Goal: Information Seeking & Learning: Learn about a topic

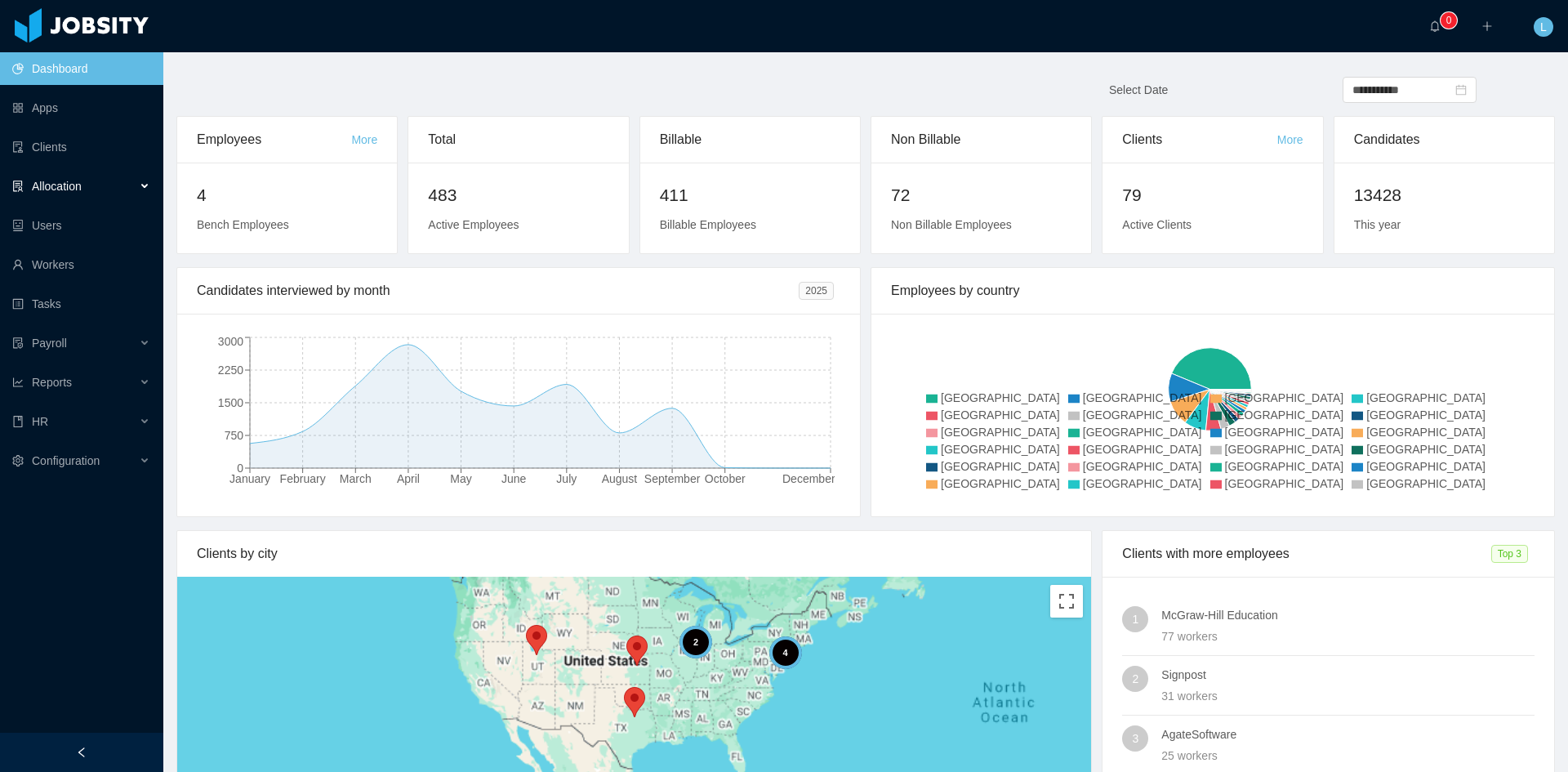
click at [99, 185] on div "Allocation" at bounding box center [82, 186] width 164 height 33
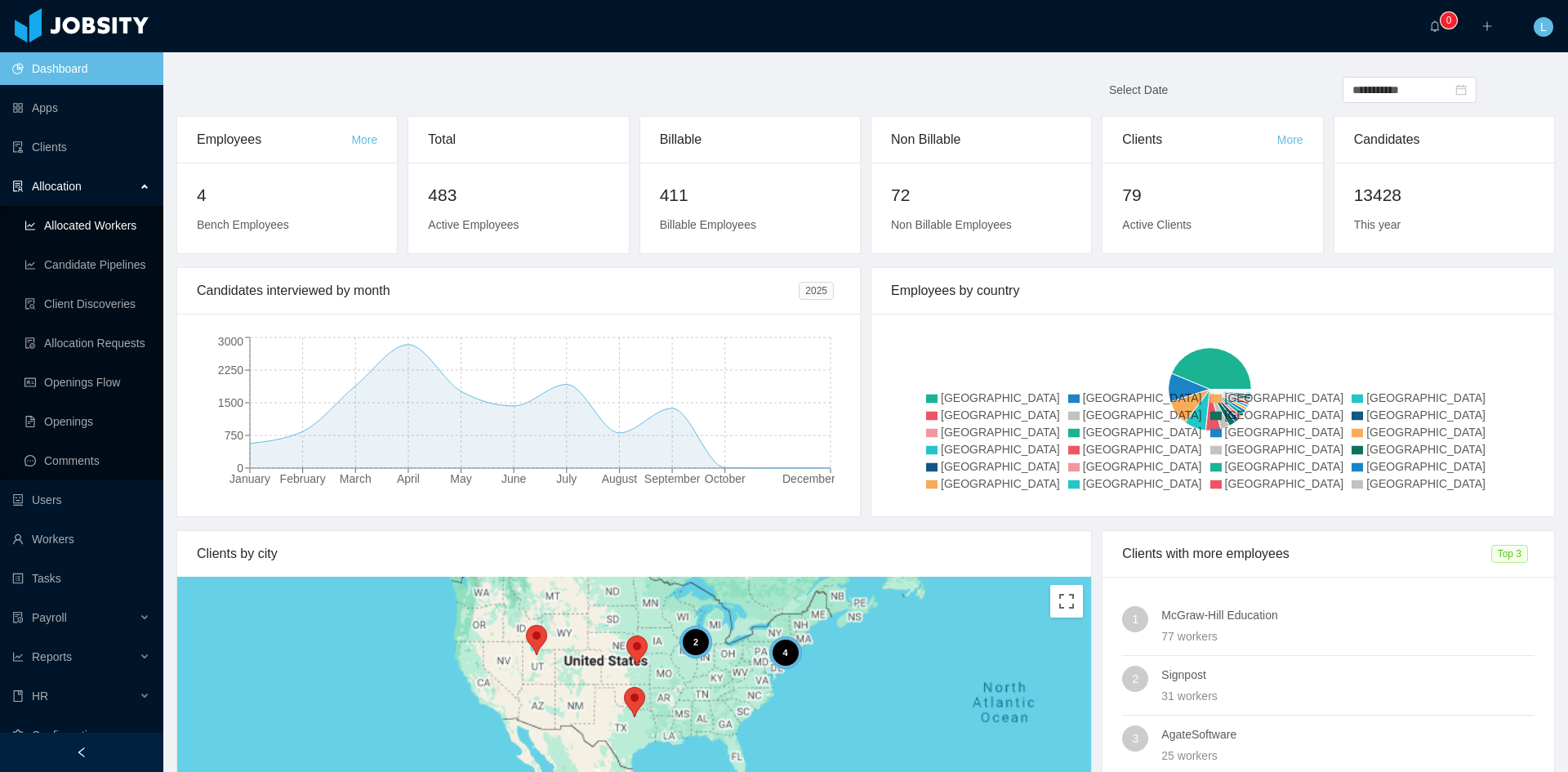
click at [116, 226] on link "Allocated Workers" at bounding box center [87, 226] width 126 height 33
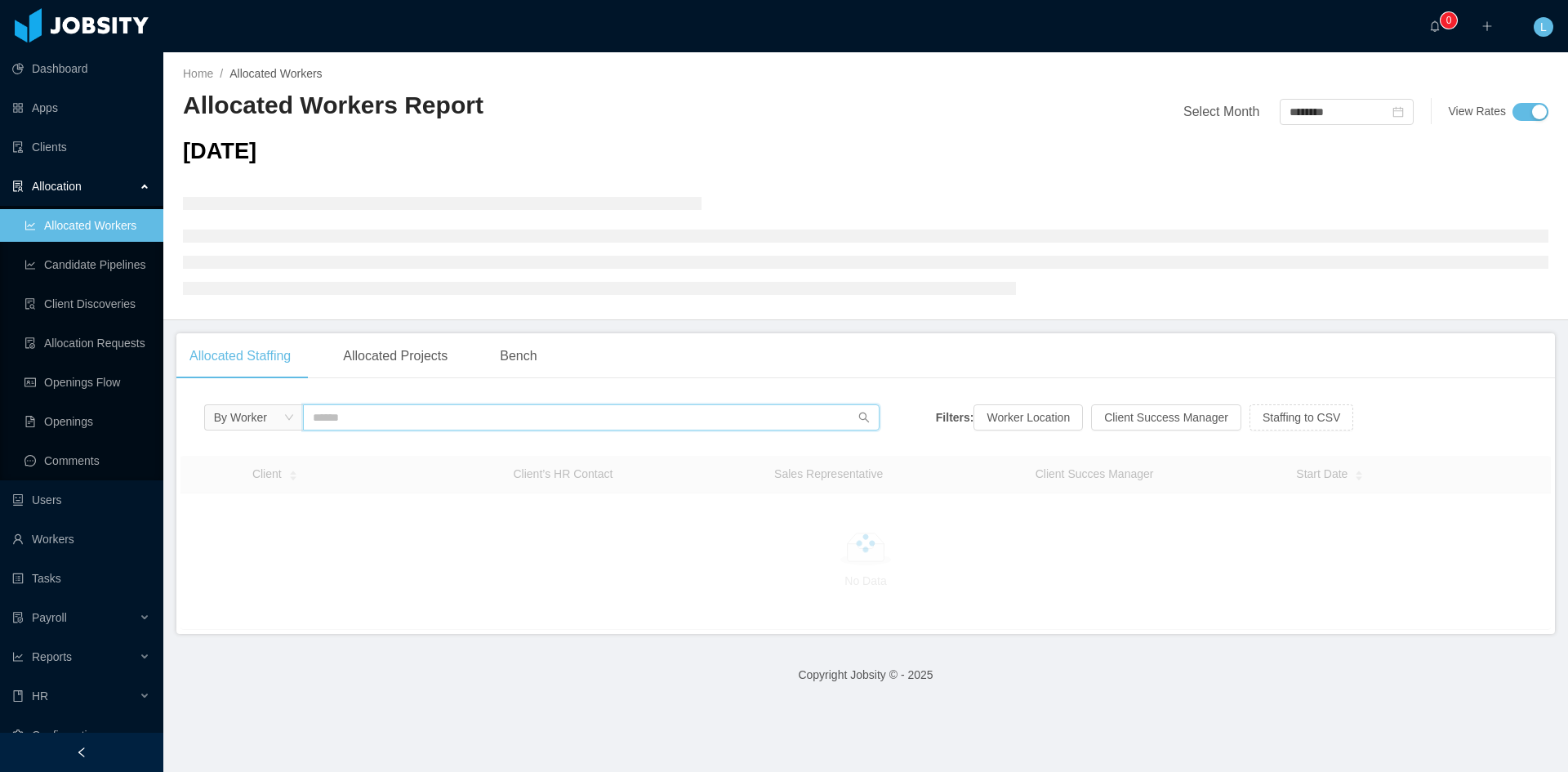
click at [402, 416] on input "text" at bounding box center [591, 417] width 577 height 26
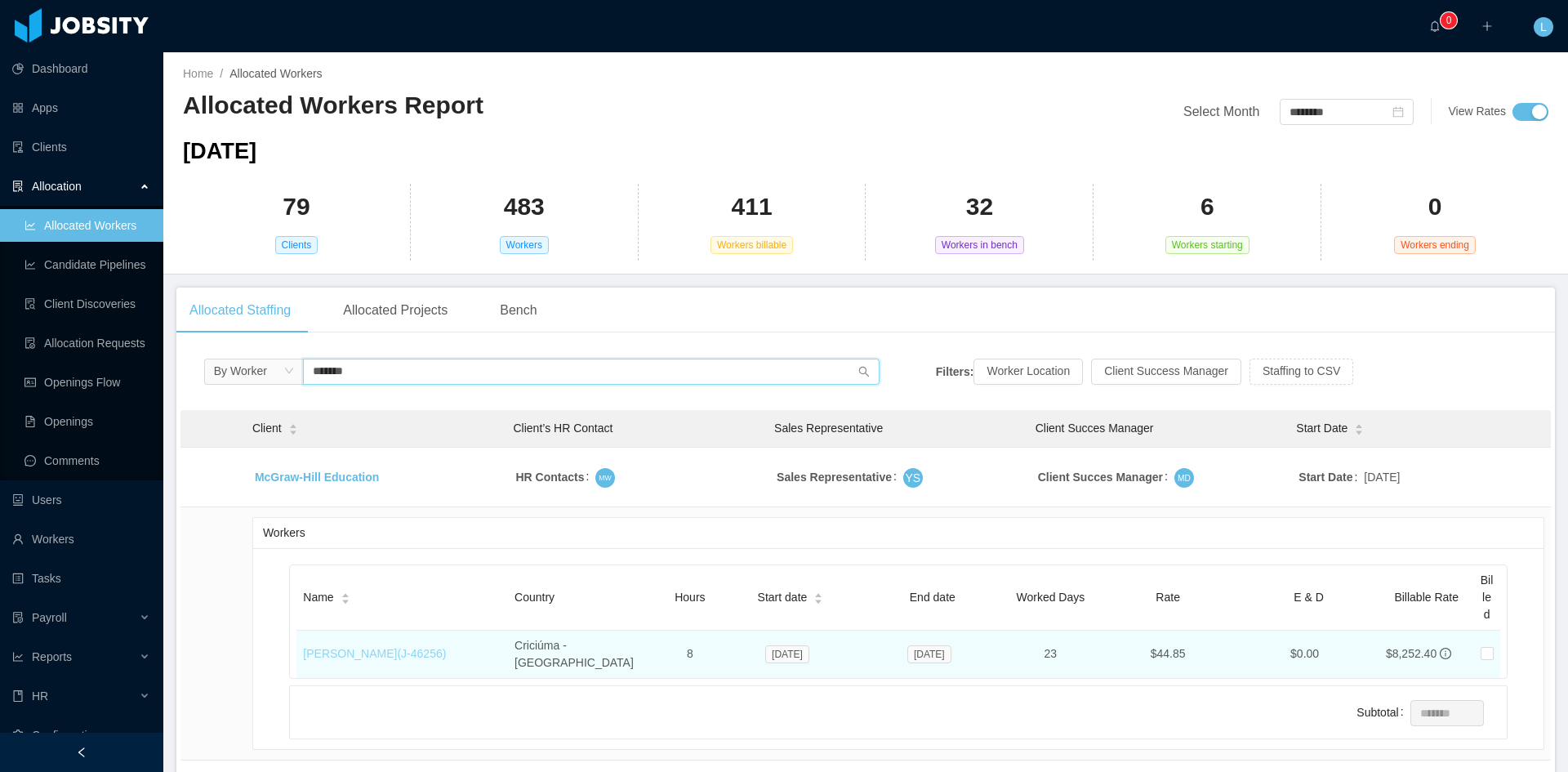
type input "*******"
click at [388, 652] on link "[PERSON_NAME] (J- 46256 )" at bounding box center [374, 653] width 143 height 13
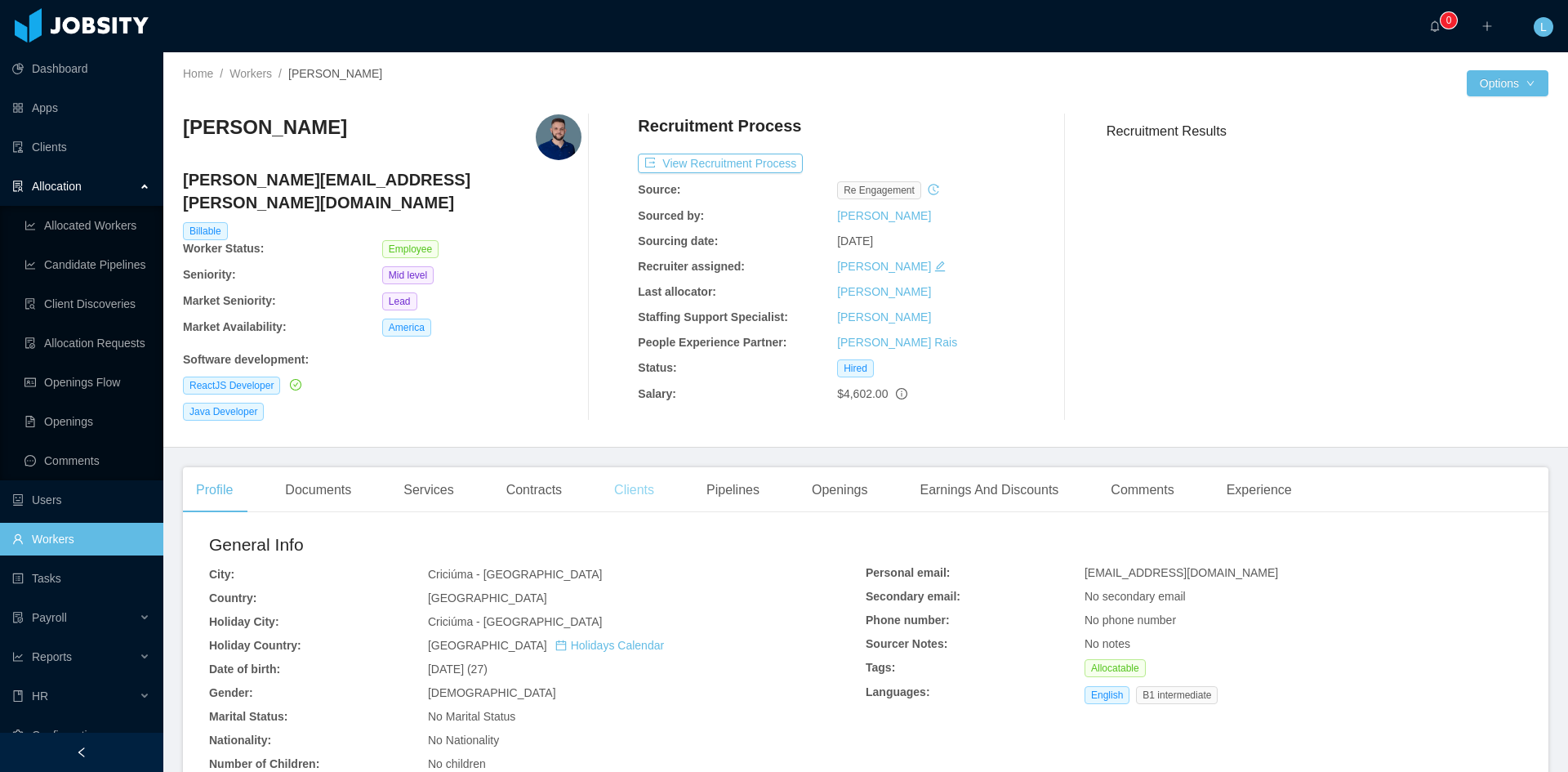
click at [619, 469] on div "Clients" at bounding box center [634, 490] width 66 height 45
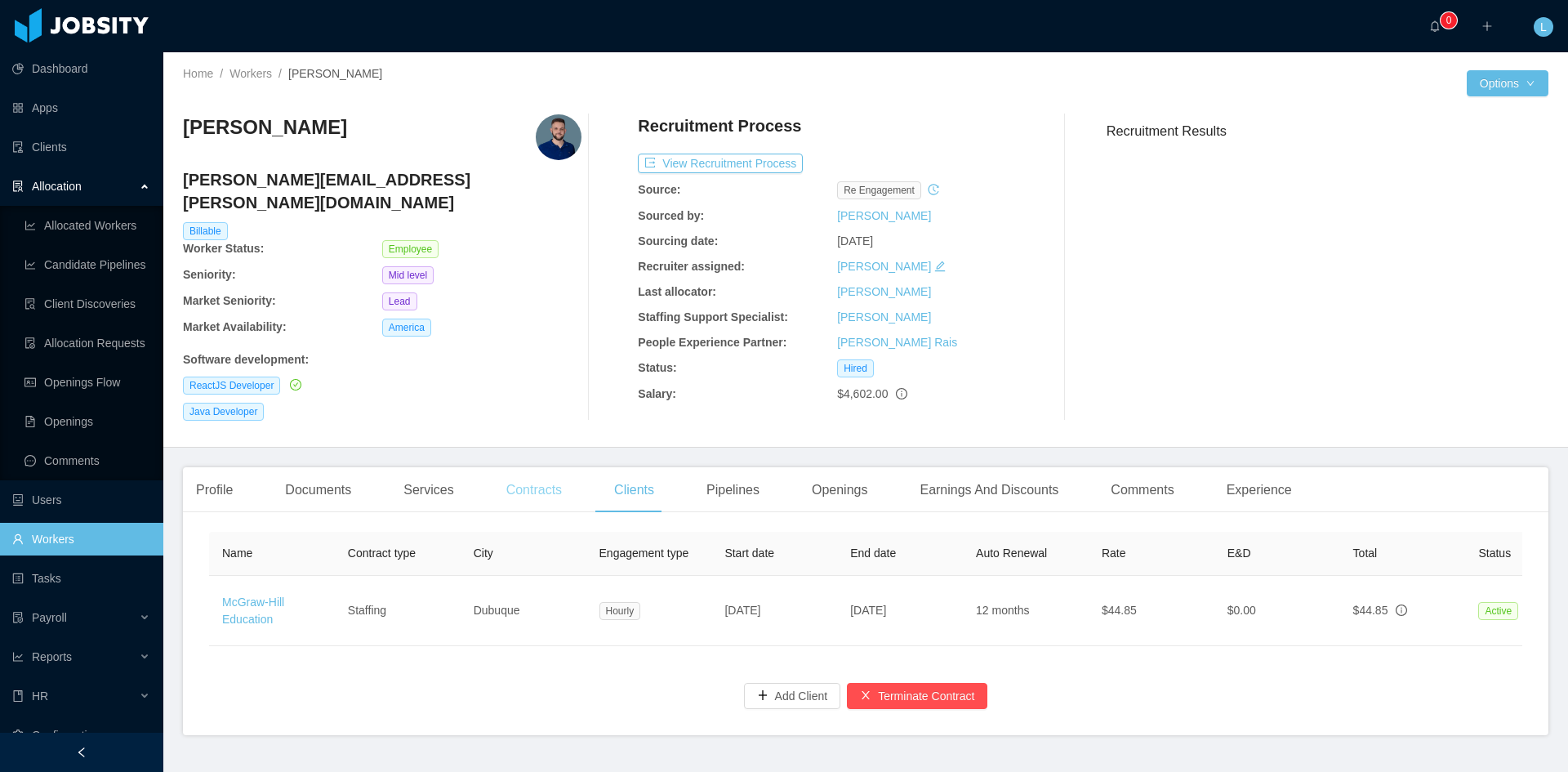
click at [557, 482] on div "Contracts" at bounding box center [534, 490] width 82 height 45
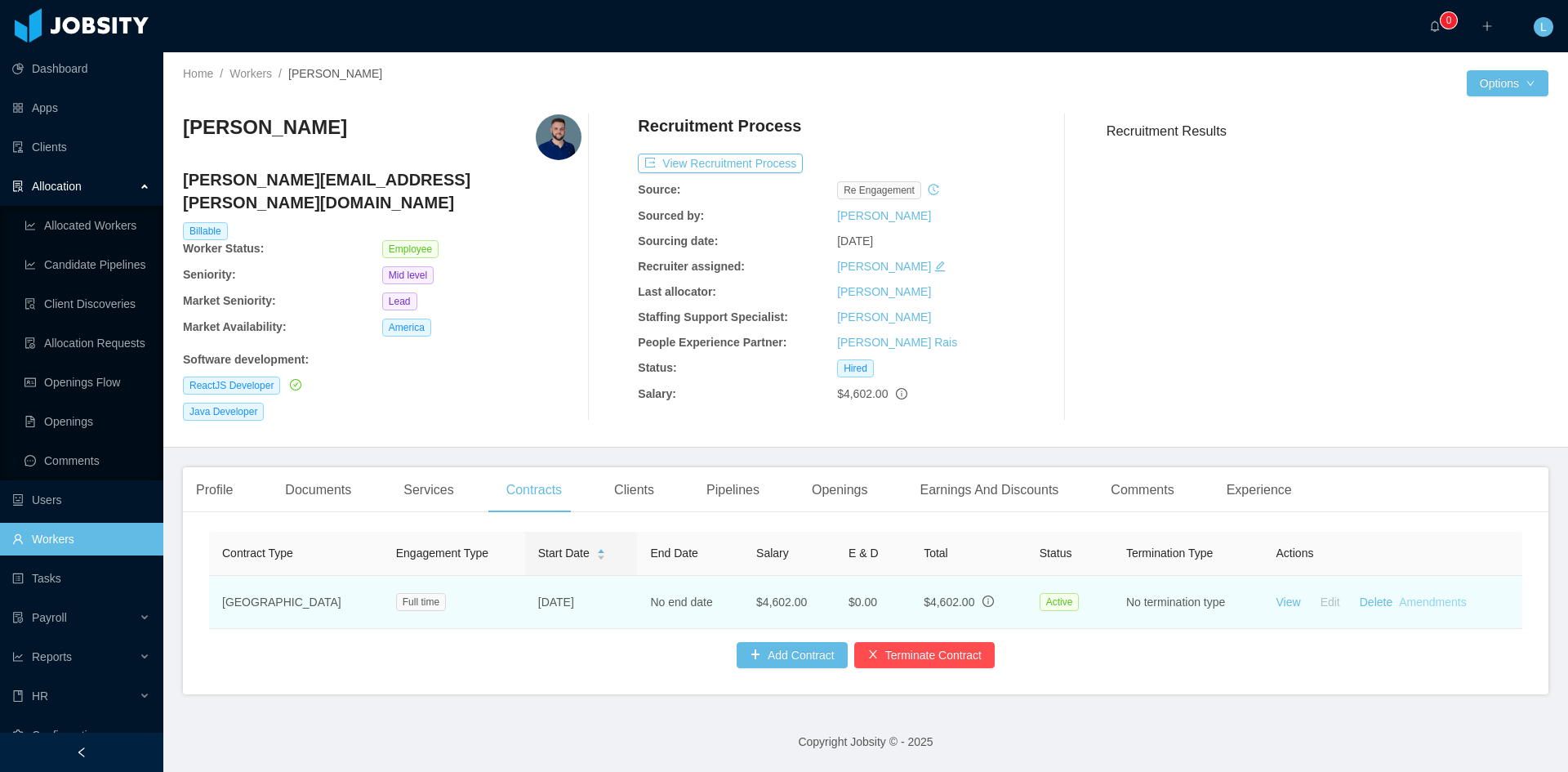
click at [1422, 596] on link "Amendments" at bounding box center [1432, 602] width 67 height 13
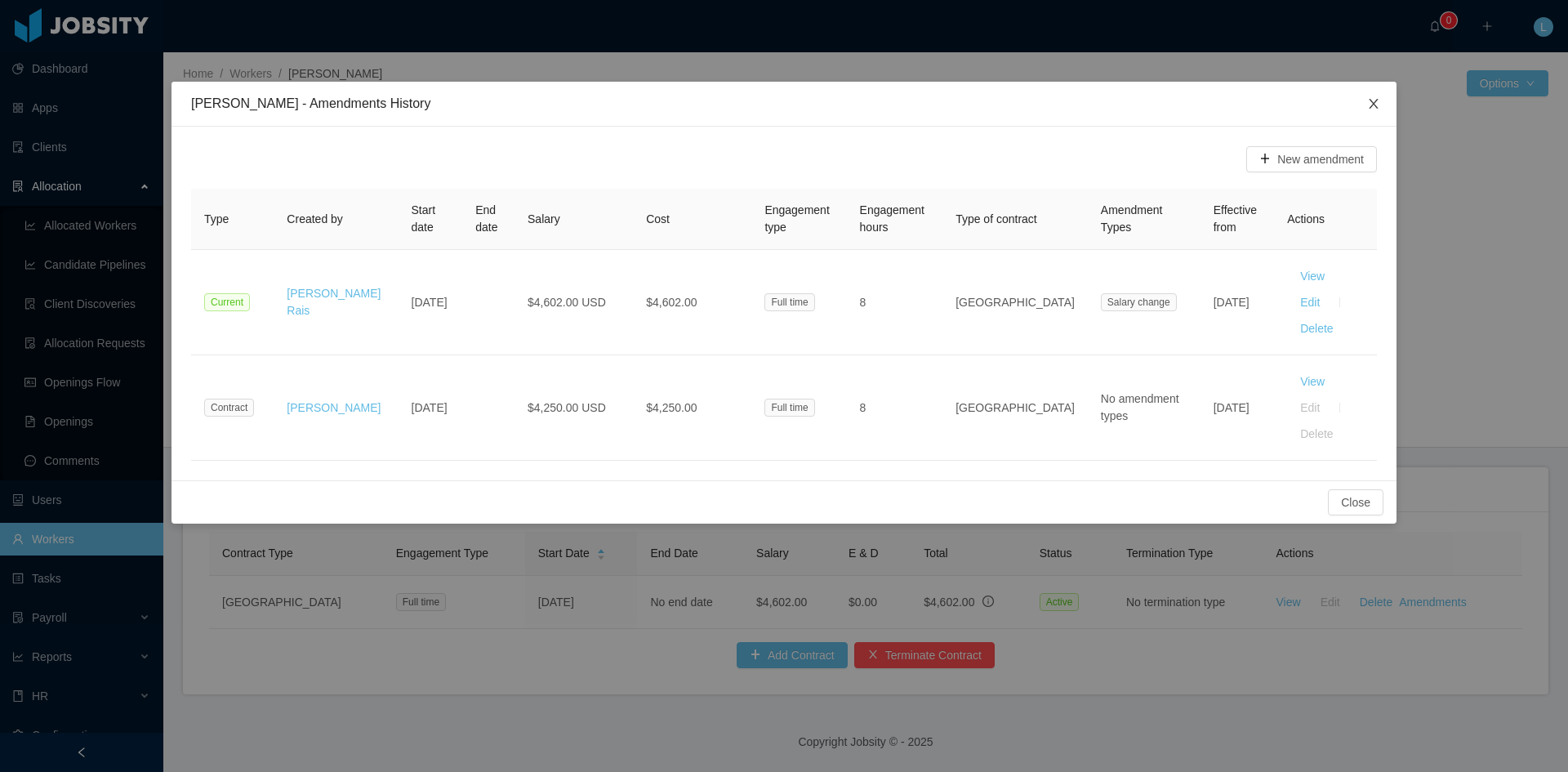
click at [1374, 103] on icon "icon: close" at bounding box center [1373, 104] width 9 height 10
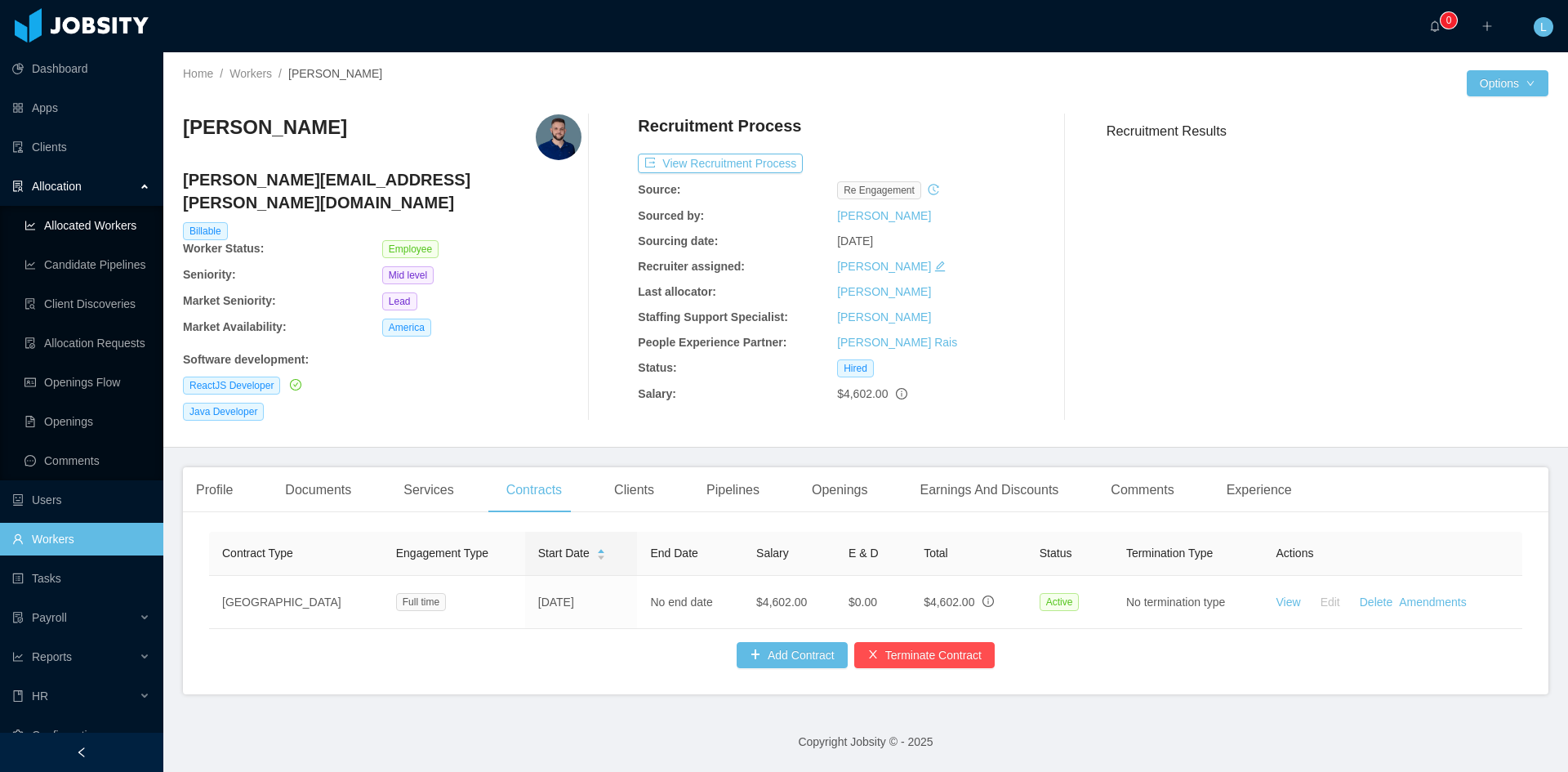
click at [76, 238] on link "Allocated Workers" at bounding box center [87, 226] width 126 height 33
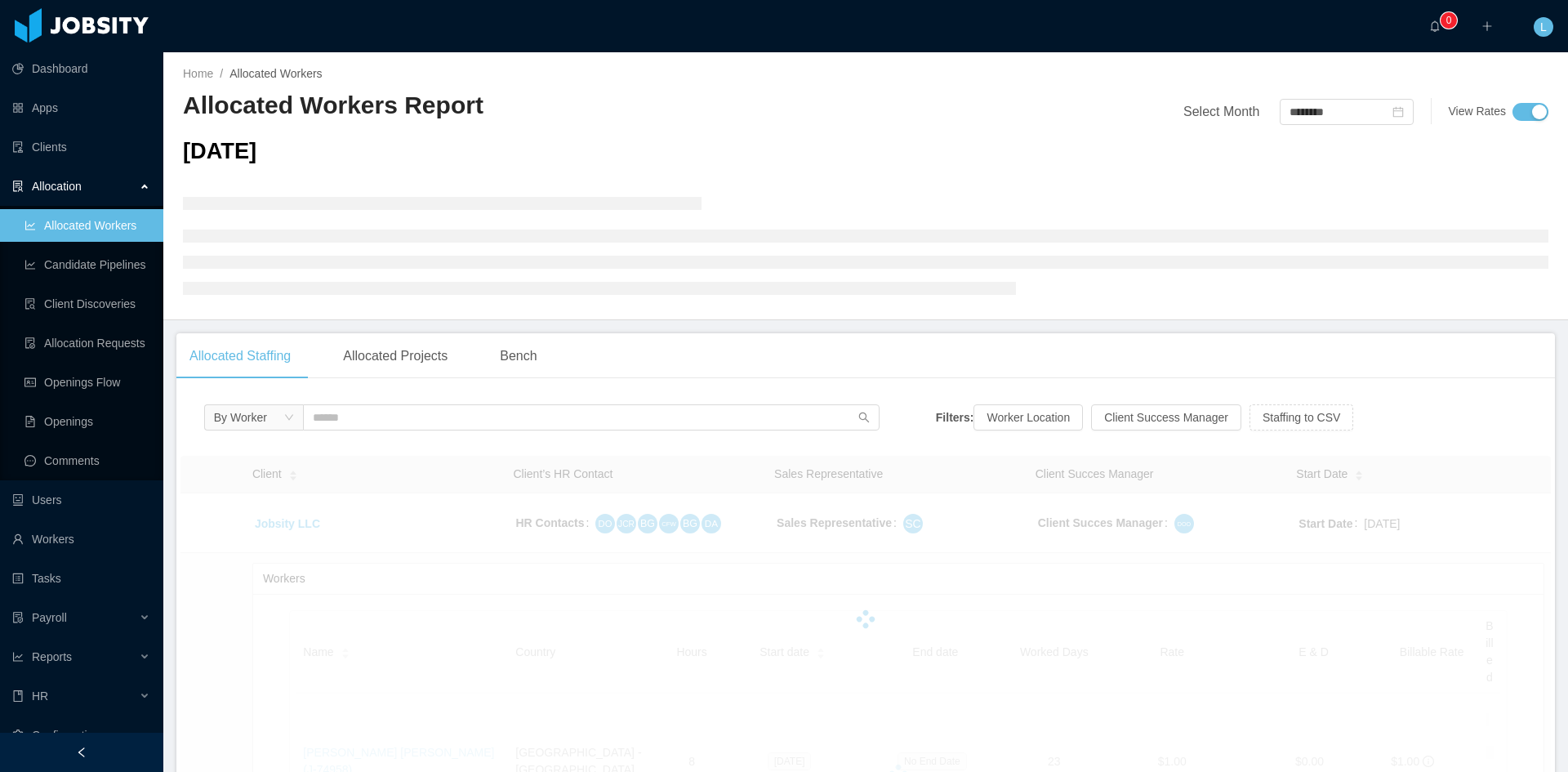
click at [106, 222] on link "Allocated Workers" at bounding box center [87, 226] width 126 height 33
click at [407, 413] on input "text" at bounding box center [591, 417] width 577 height 26
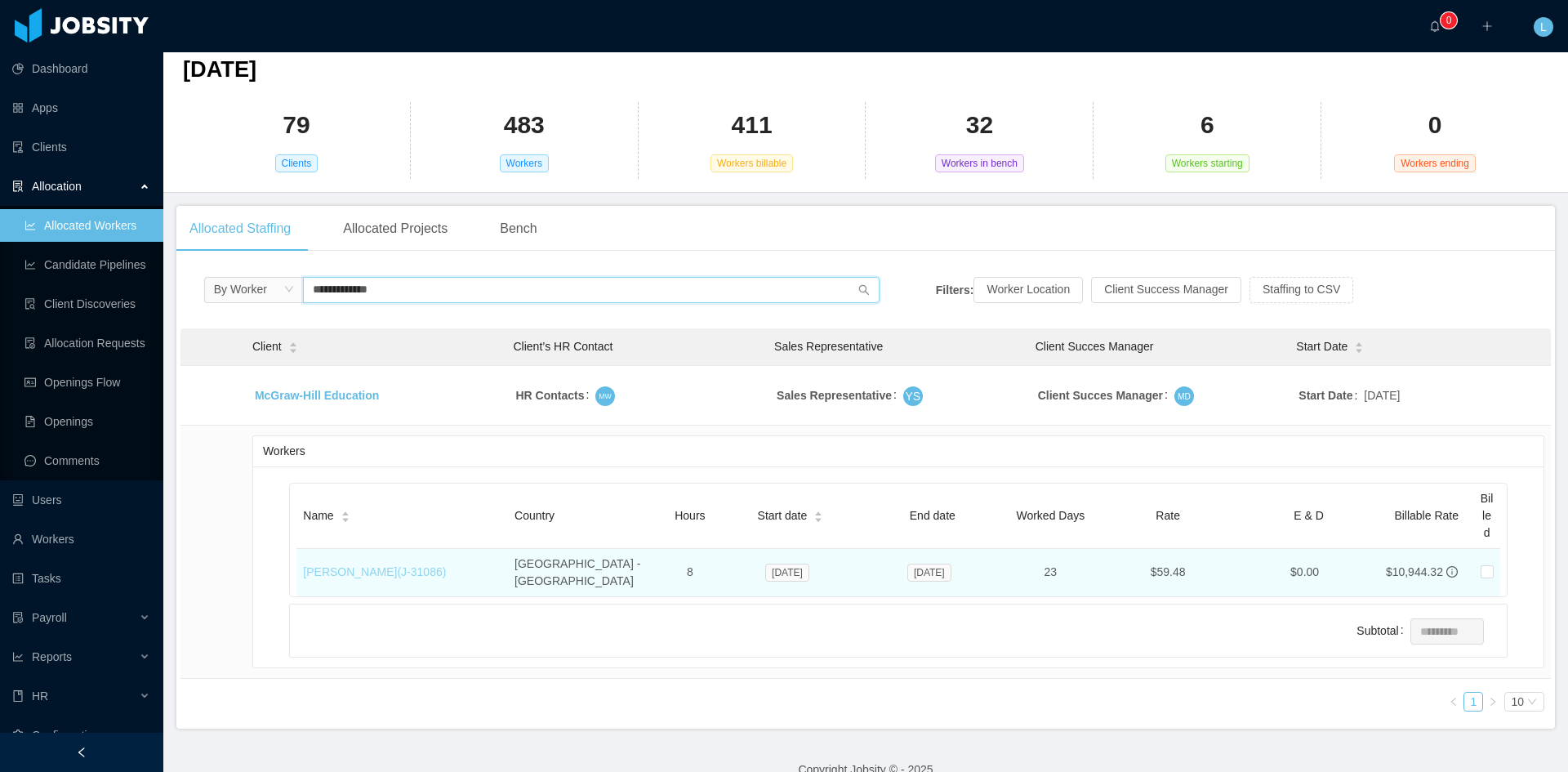
type input "**********"
click at [397, 565] on link "[PERSON_NAME] (J- 31086 )" at bounding box center [374, 571] width 143 height 13
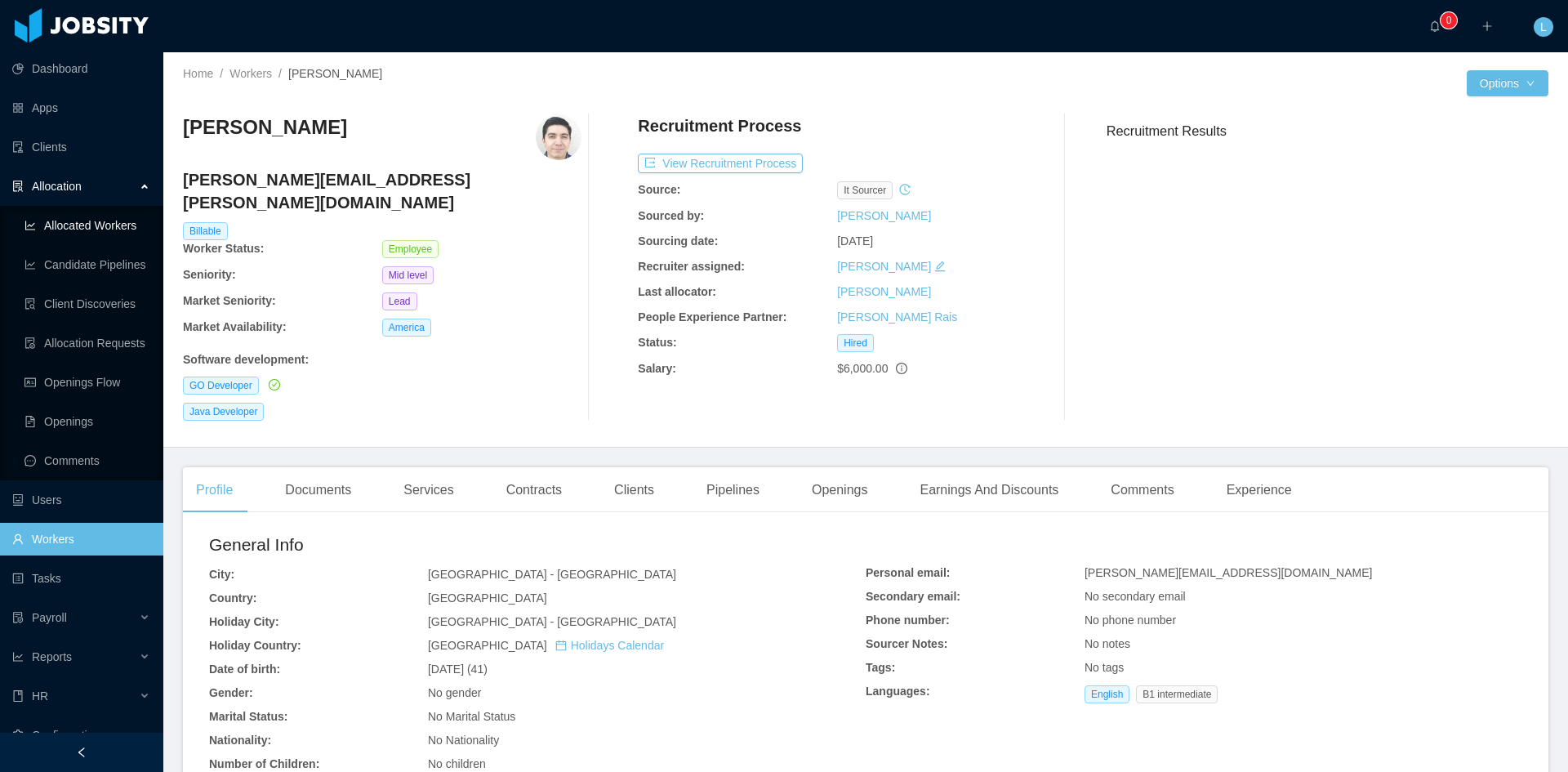
click at [114, 226] on link "Allocated Workers" at bounding box center [87, 226] width 126 height 33
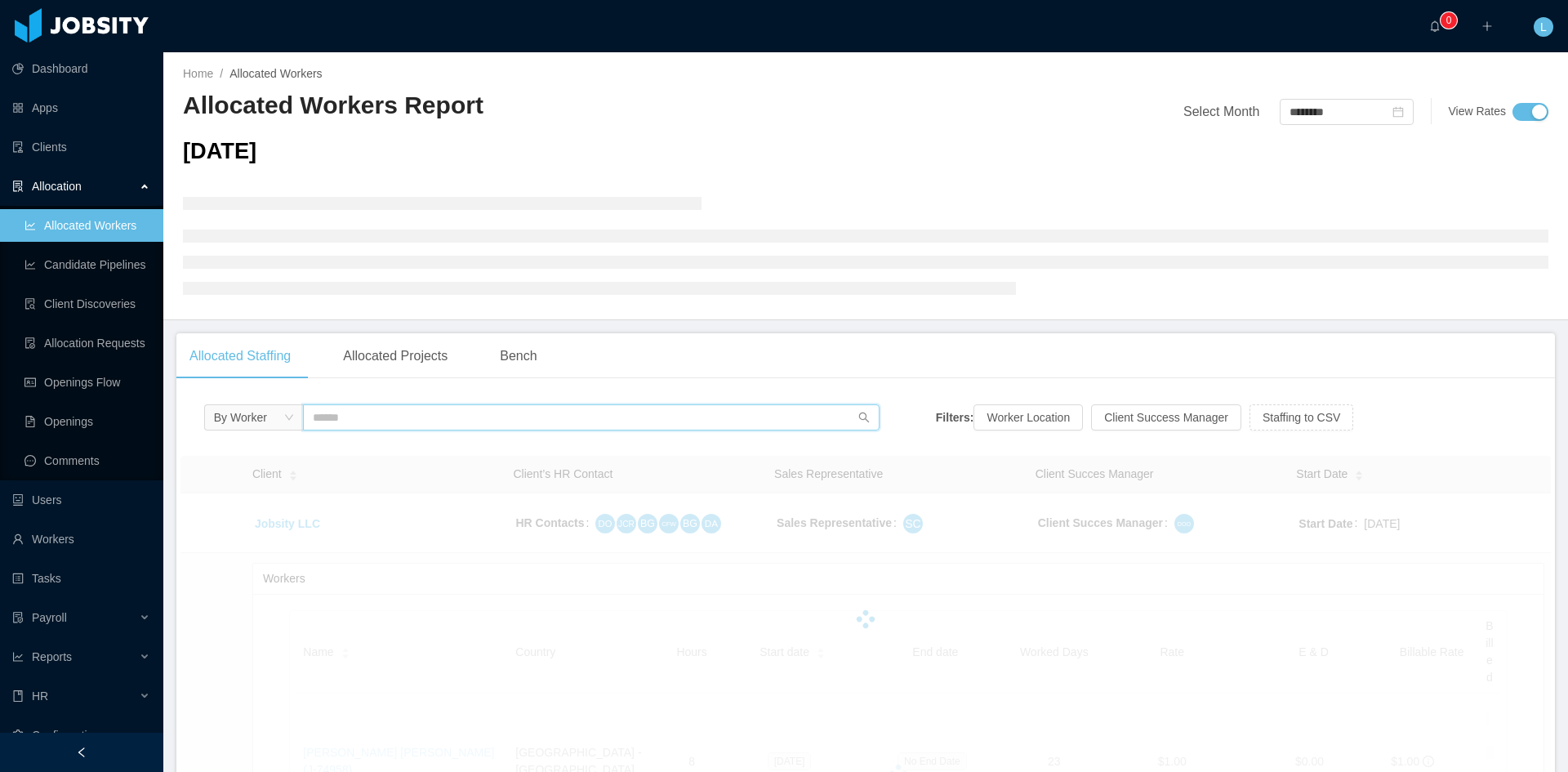
click at [375, 416] on input "text" at bounding box center [591, 417] width 577 height 26
click at [298, 466] on div "Client" at bounding box center [275, 474] width 45 height 17
click at [401, 416] on input "text" at bounding box center [591, 417] width 577 height 26
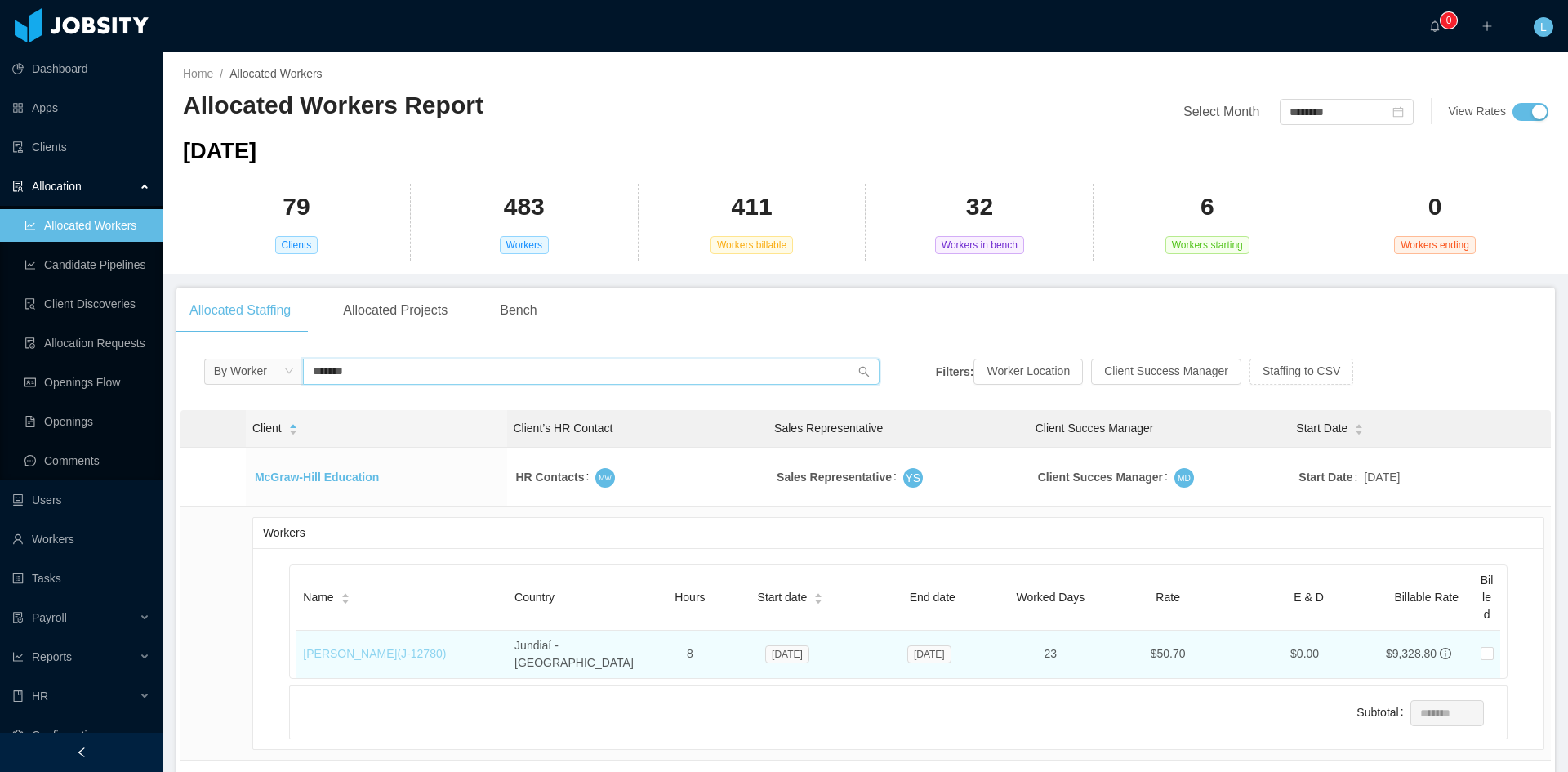
type input "*******"
click at [410, 652] on link "[PERSON_NAME] (J- 12780 )" at bounding box center [374, 653] width 143 height 13
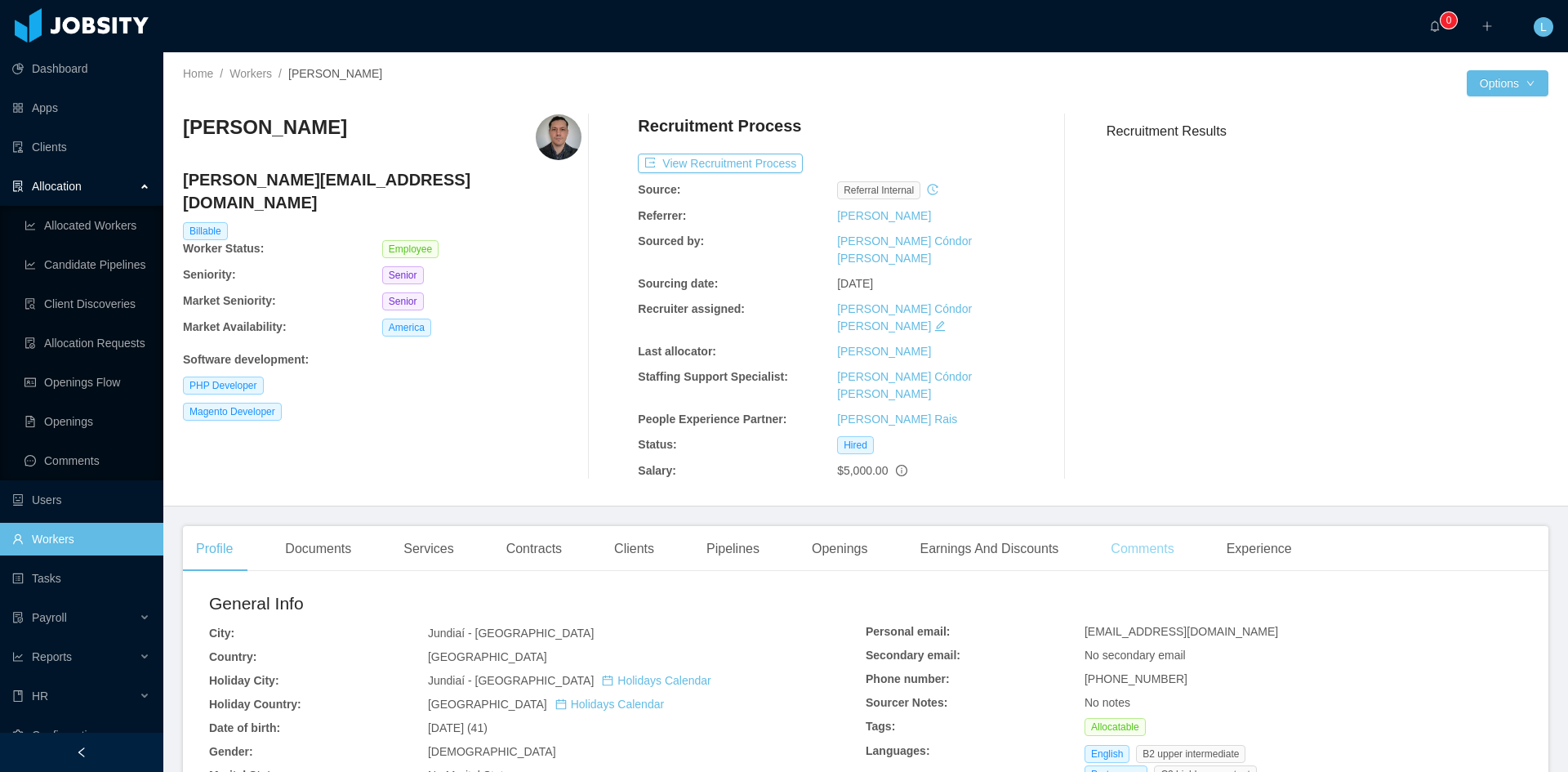
click at [1133, 526] on div "Comments" at bounding box center [1142, 548] width 89 height 45
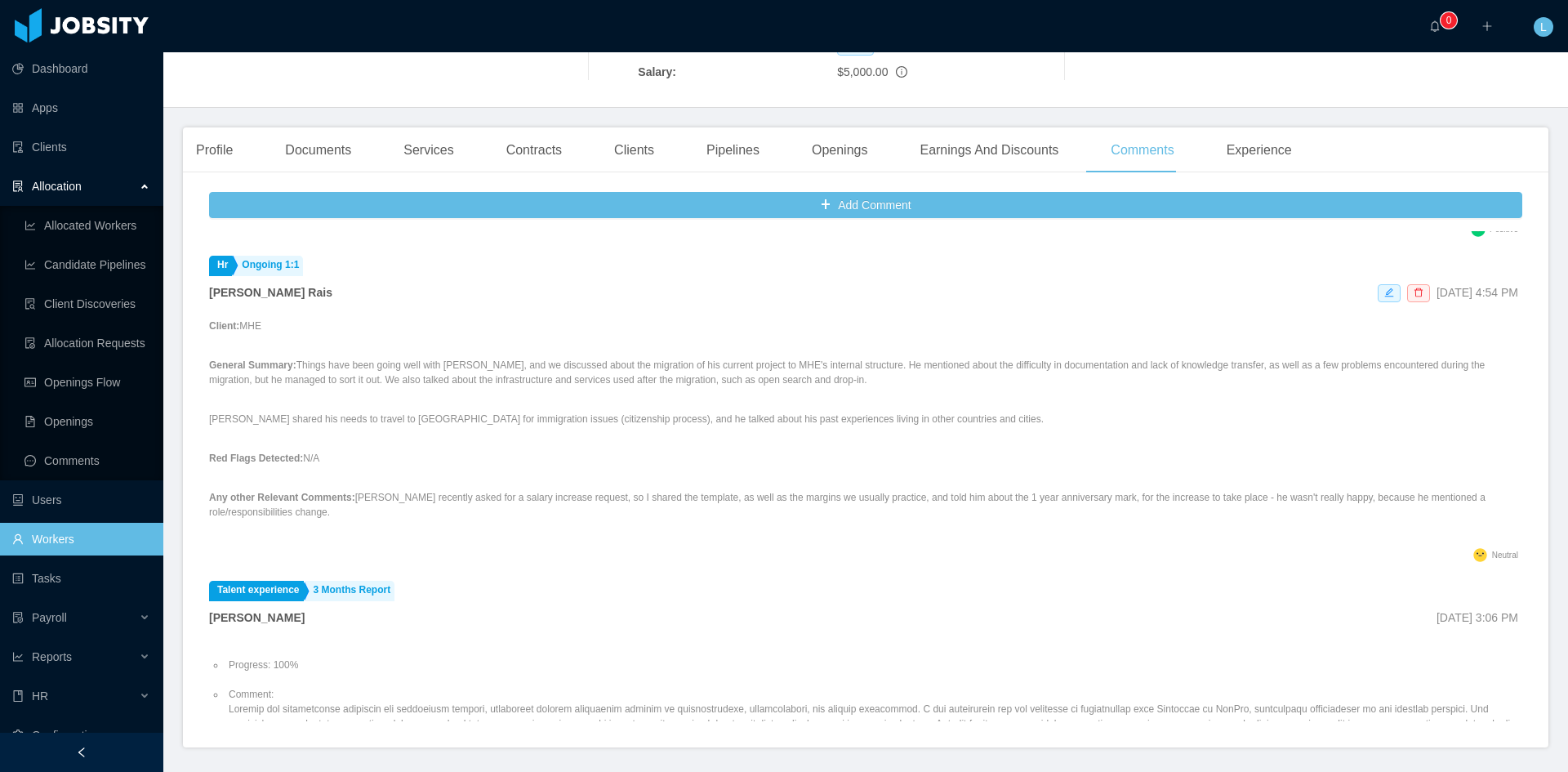
scroll to position [245, 0]
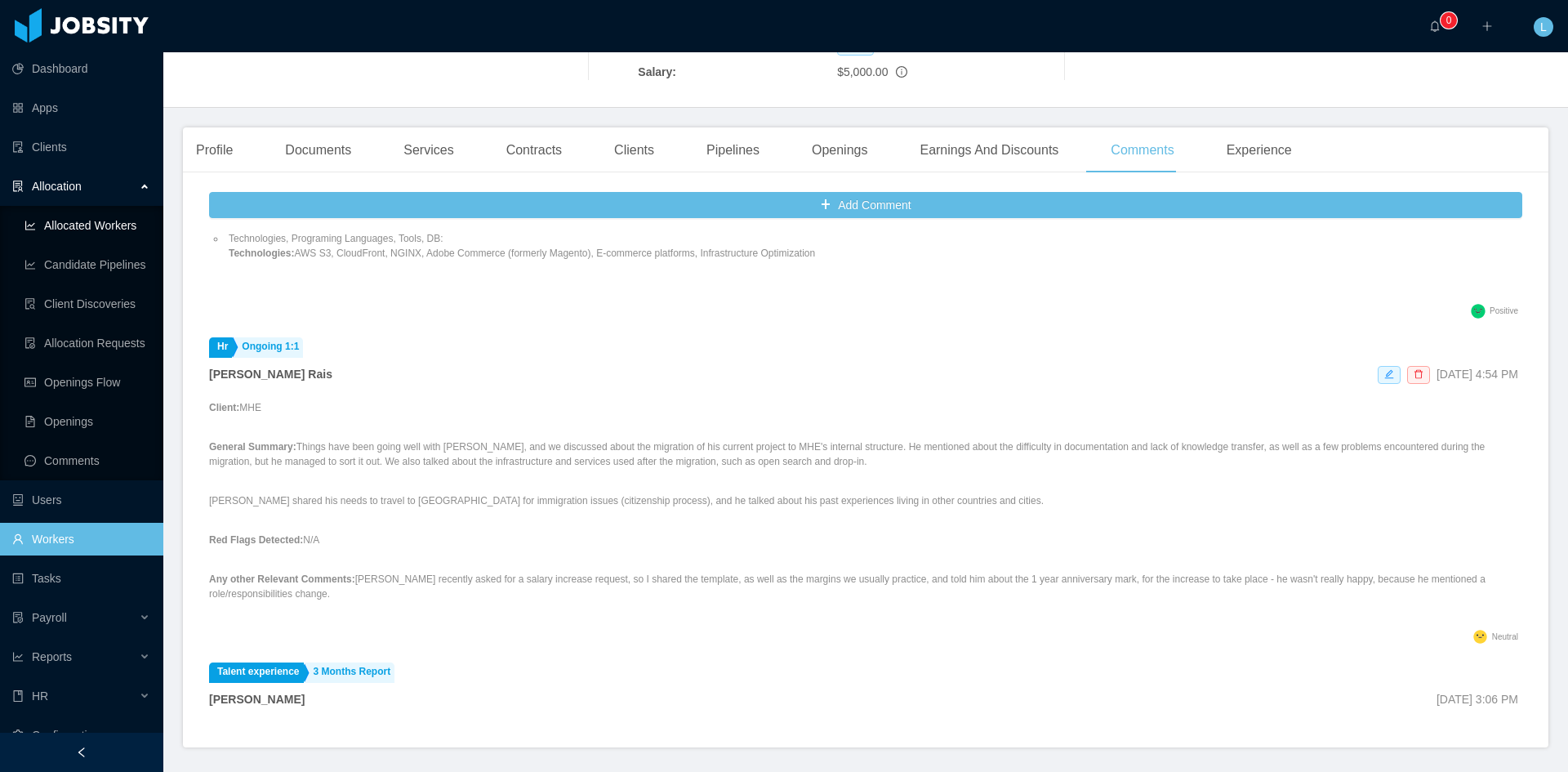
click at [128, 227] on link "Allocated Workers" at bounding box center [87, 226] width 126 height 33
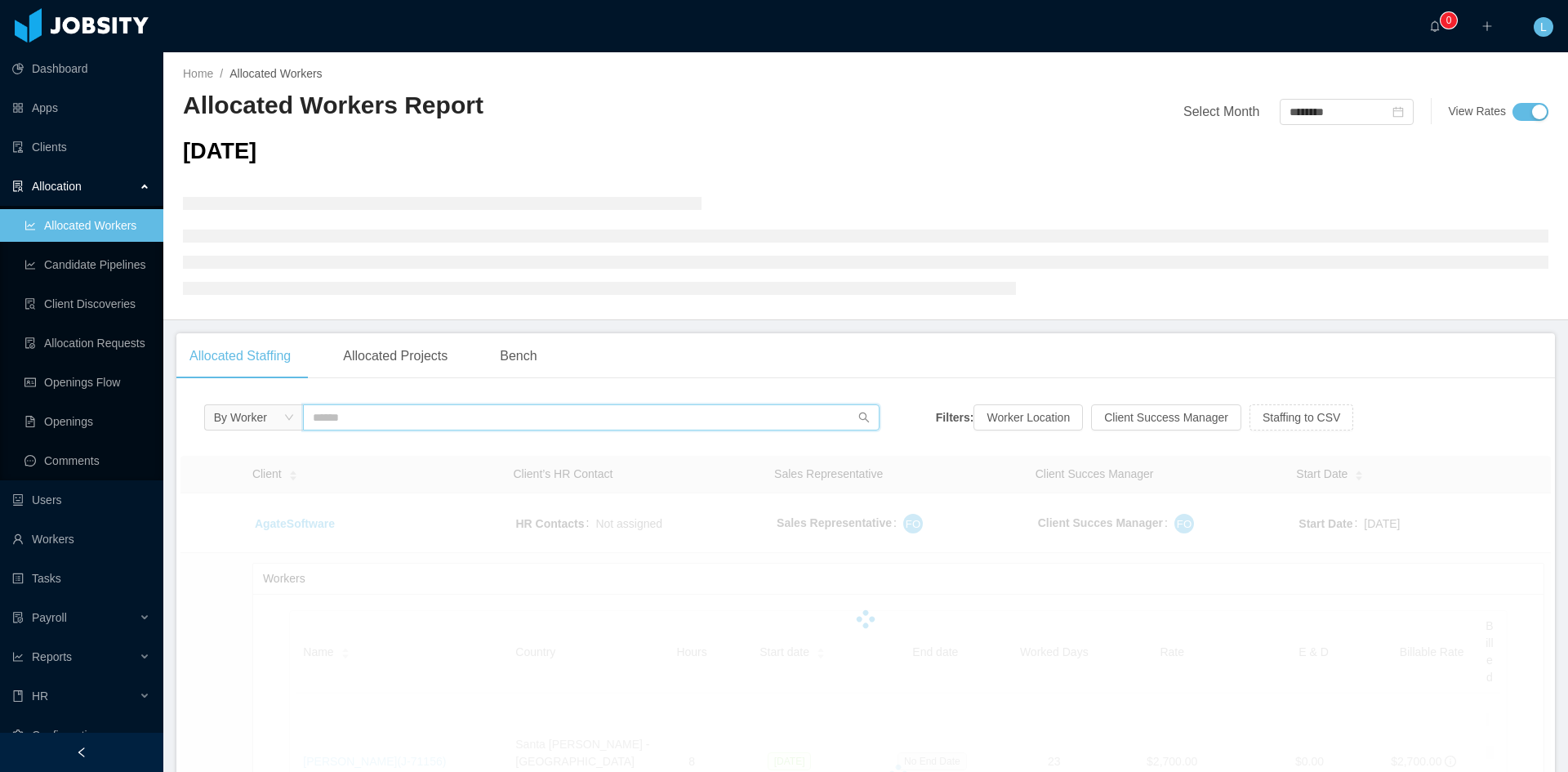
click at [423, 426] on input "text" at bounding box center [591, 417] width 577 height 26
type input "********"
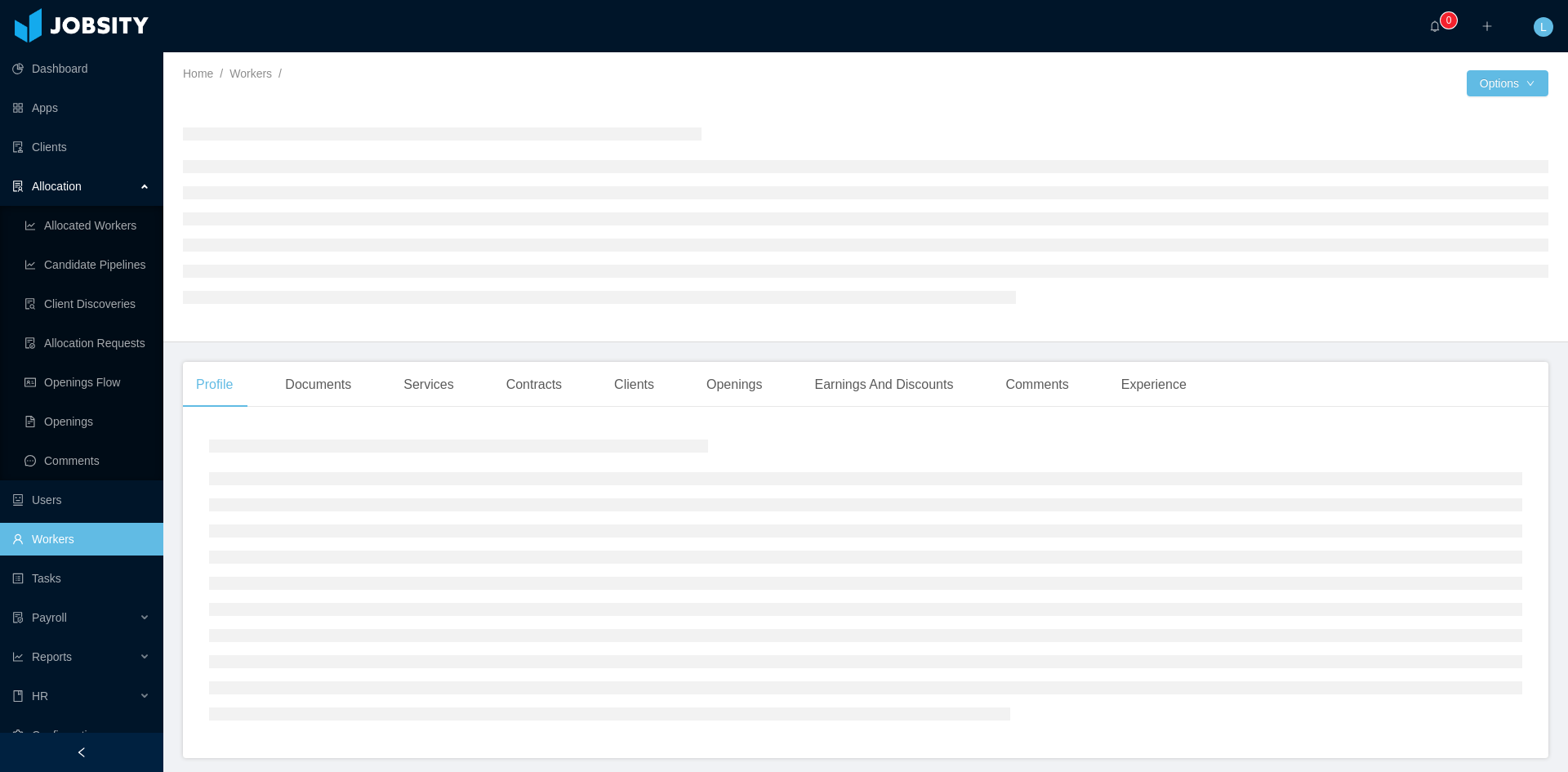
click at [388, 647] on ul at bounding box center [866, 596] width 1313 height 248
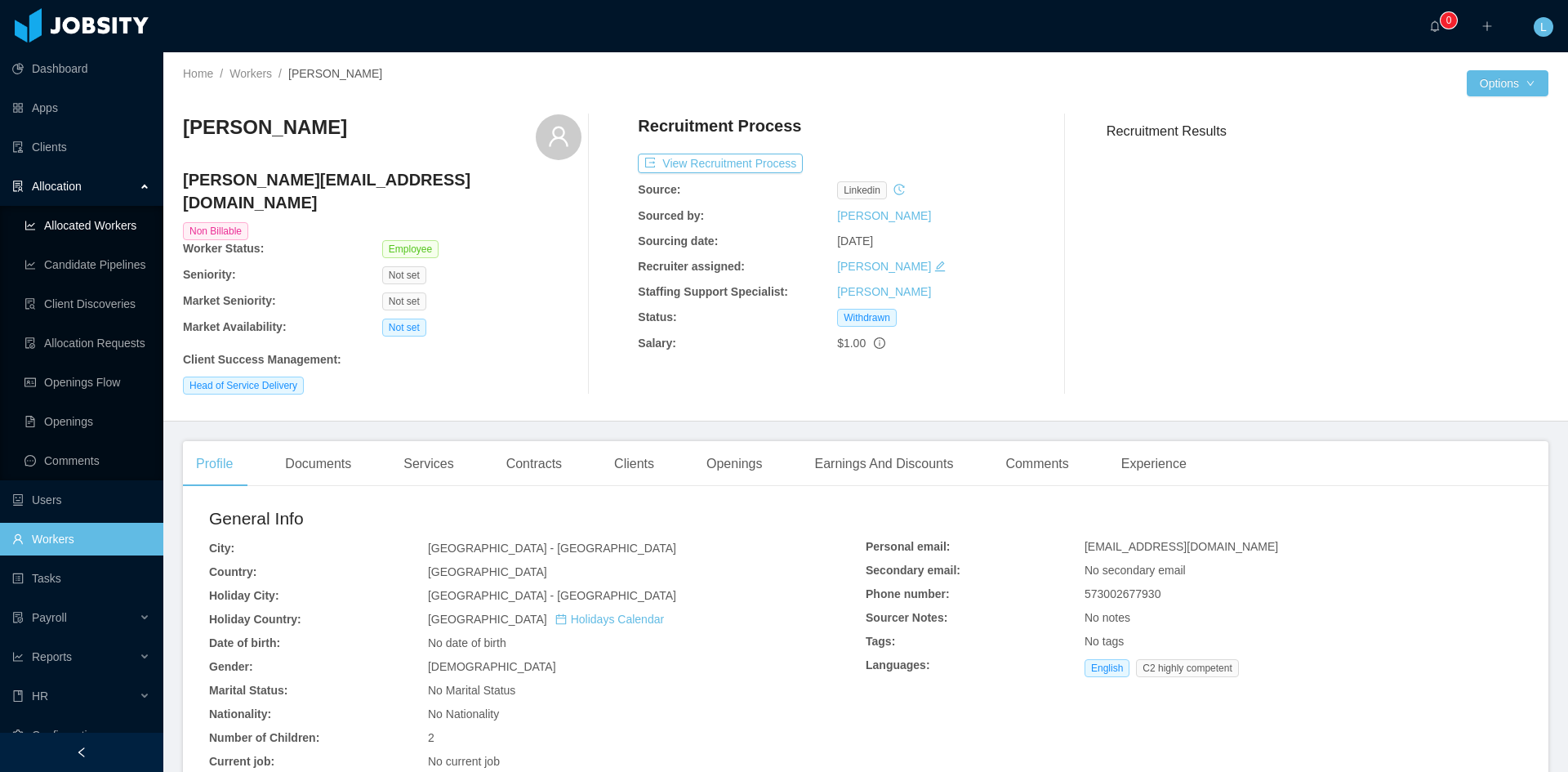
click at [89, 212] on link "Allocated Workers" at bounding box center [87, 226] width 126 height 33
click at [92, 221] on link "Allocated Workers" at bounding box center [87, 226] width 126 height 33
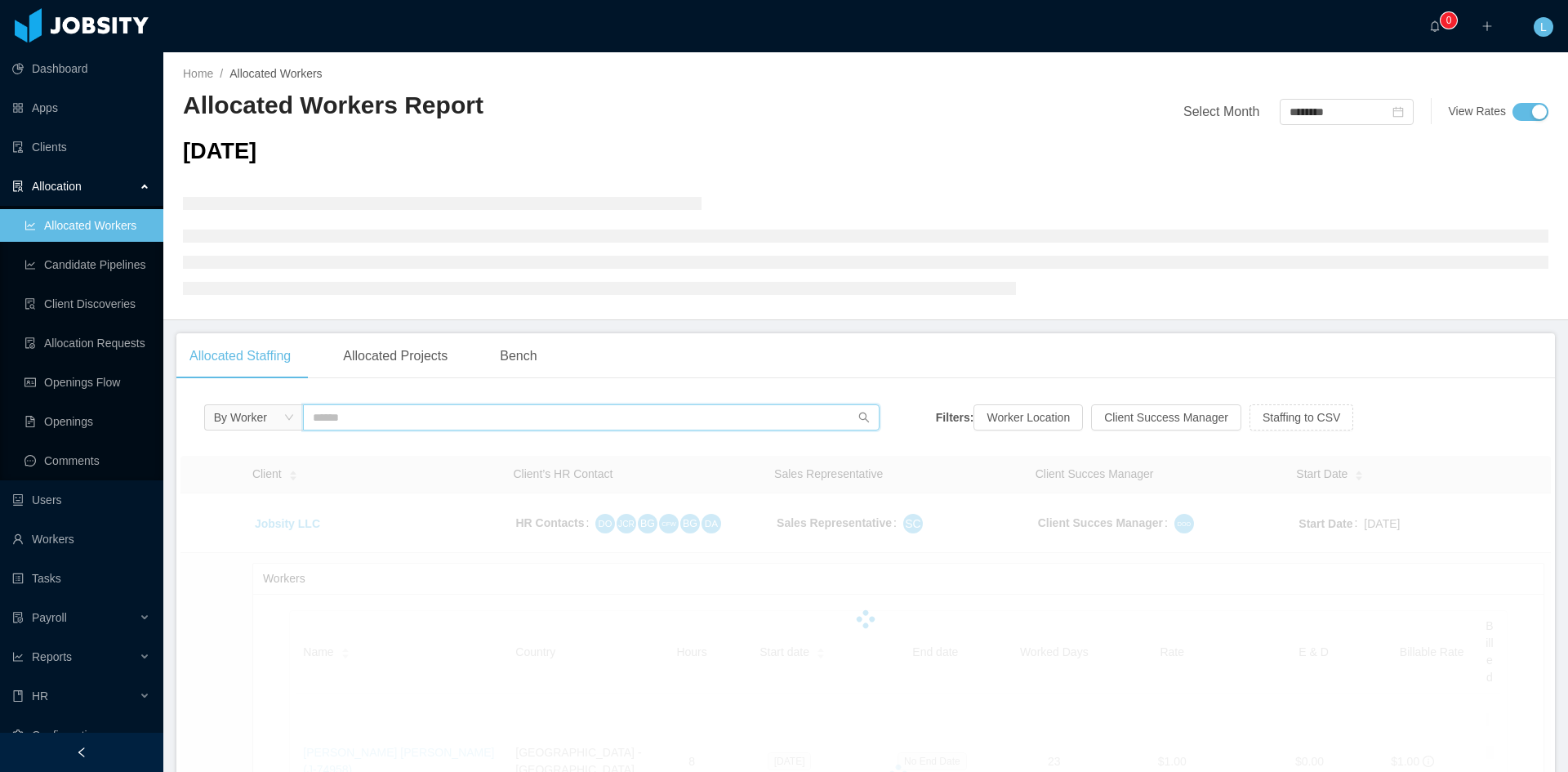
click at [472, 427] on input "text" at bounding box center [591, 417] width 577 height 26
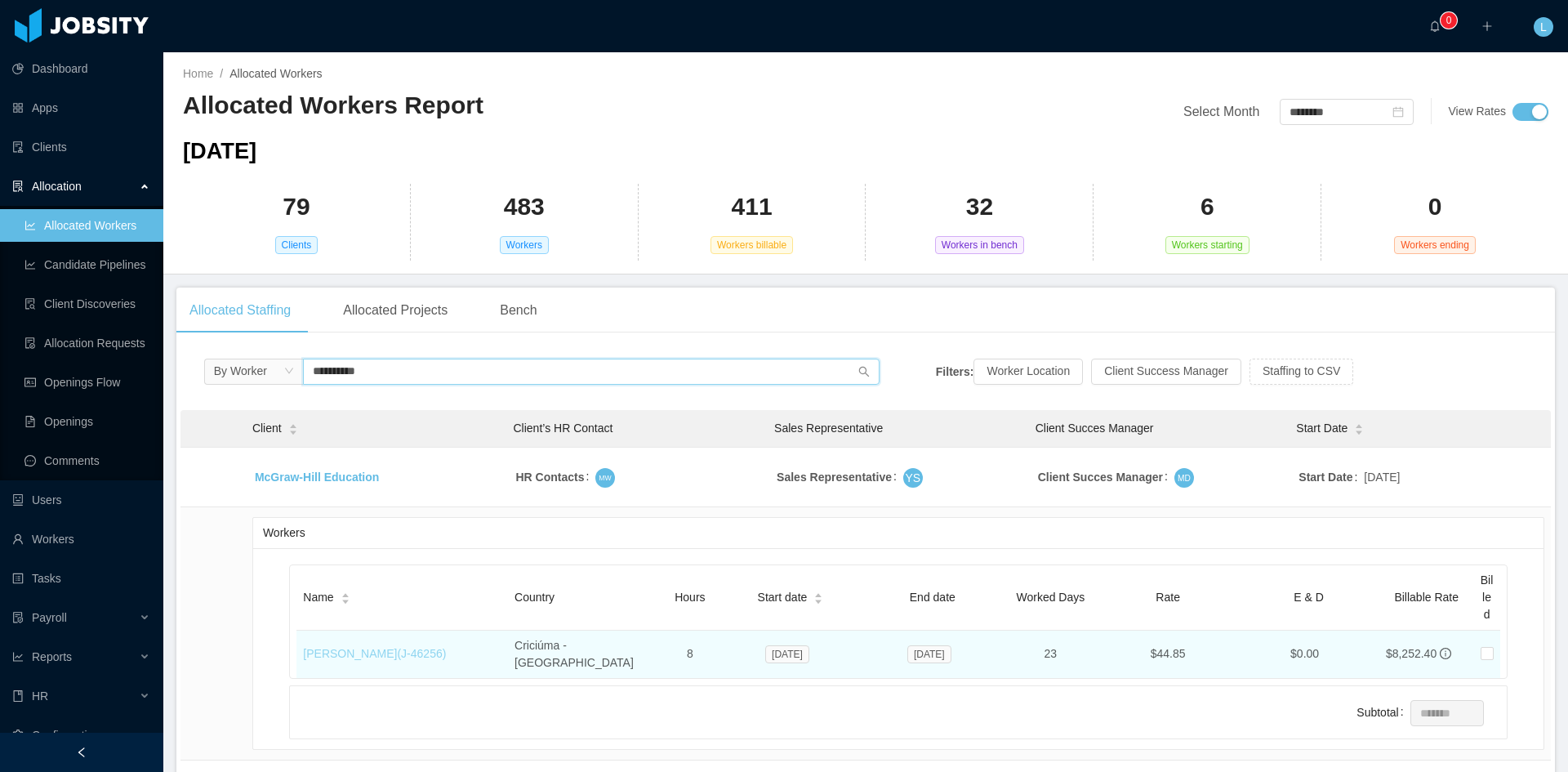
type input "**********"
click at [396, 647] on link "[PERSON_NAME] (J- 46256 )" at bounding box center [374, 653] width 143 height 13
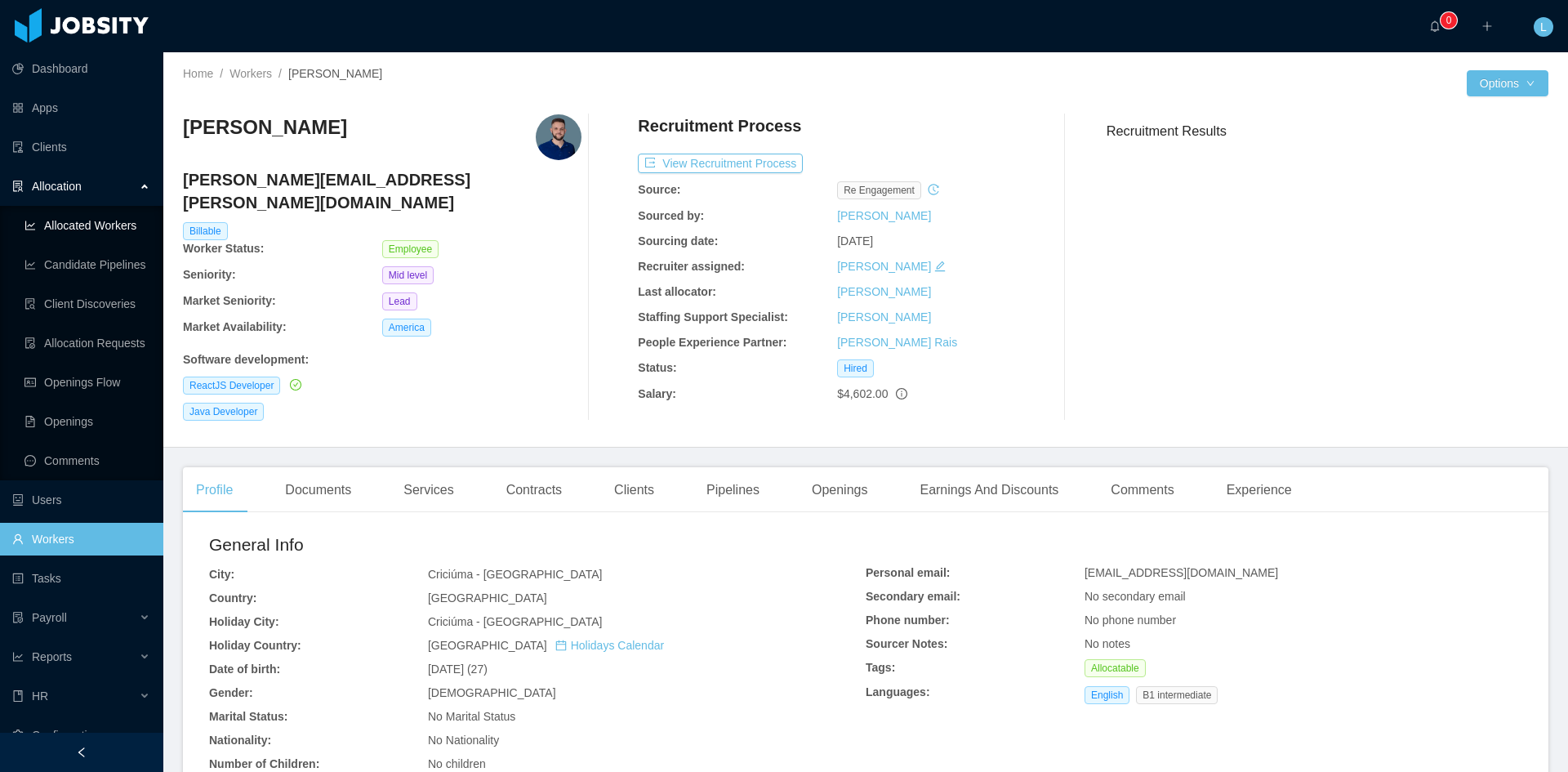
click at [111, 225] on link "Allocated Workers" at bounding box center [87, 226] width 126 height 33
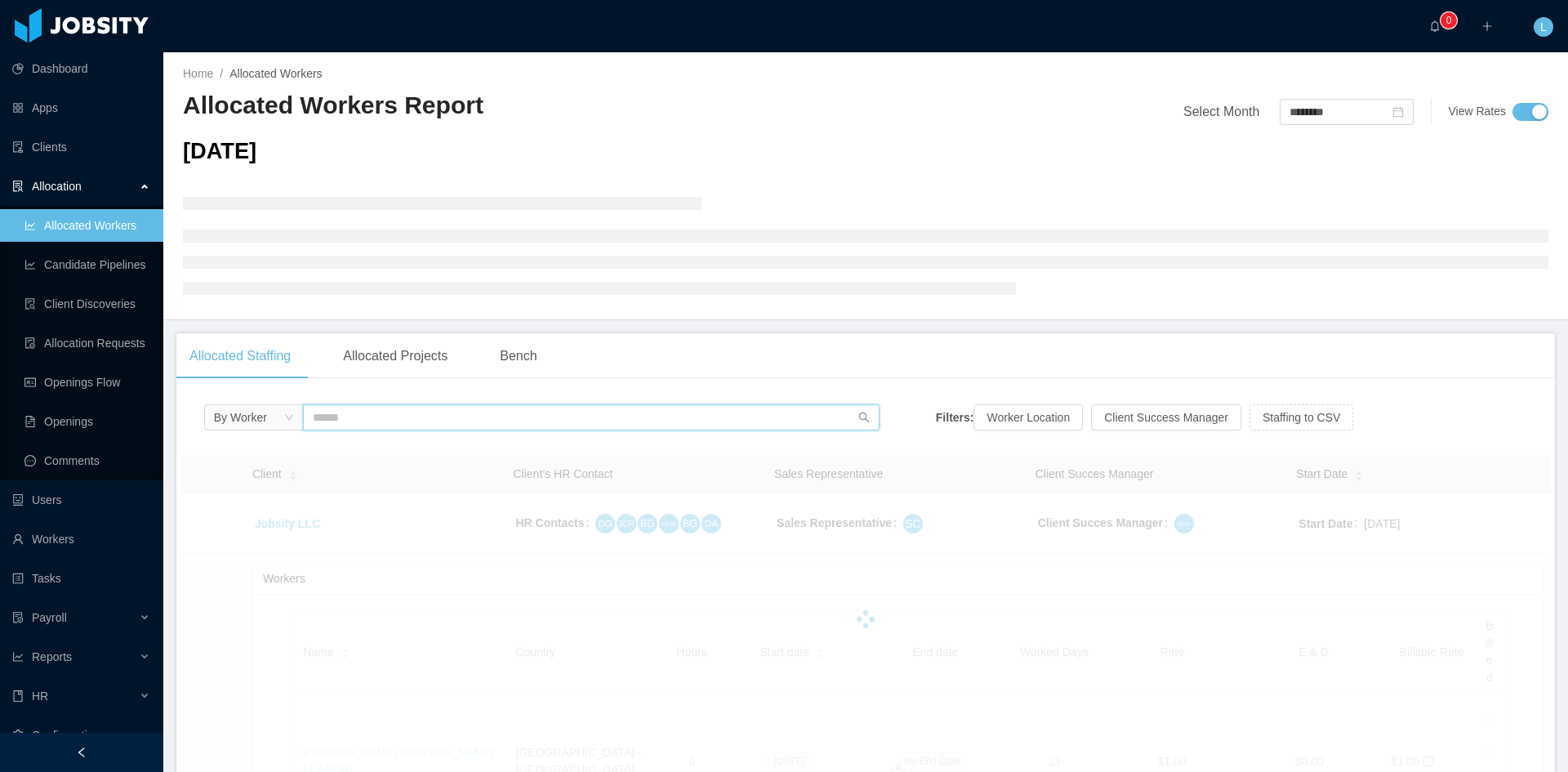
click at [354, 415] on input "text" at bounding box center [591, 417] width 577 height 26
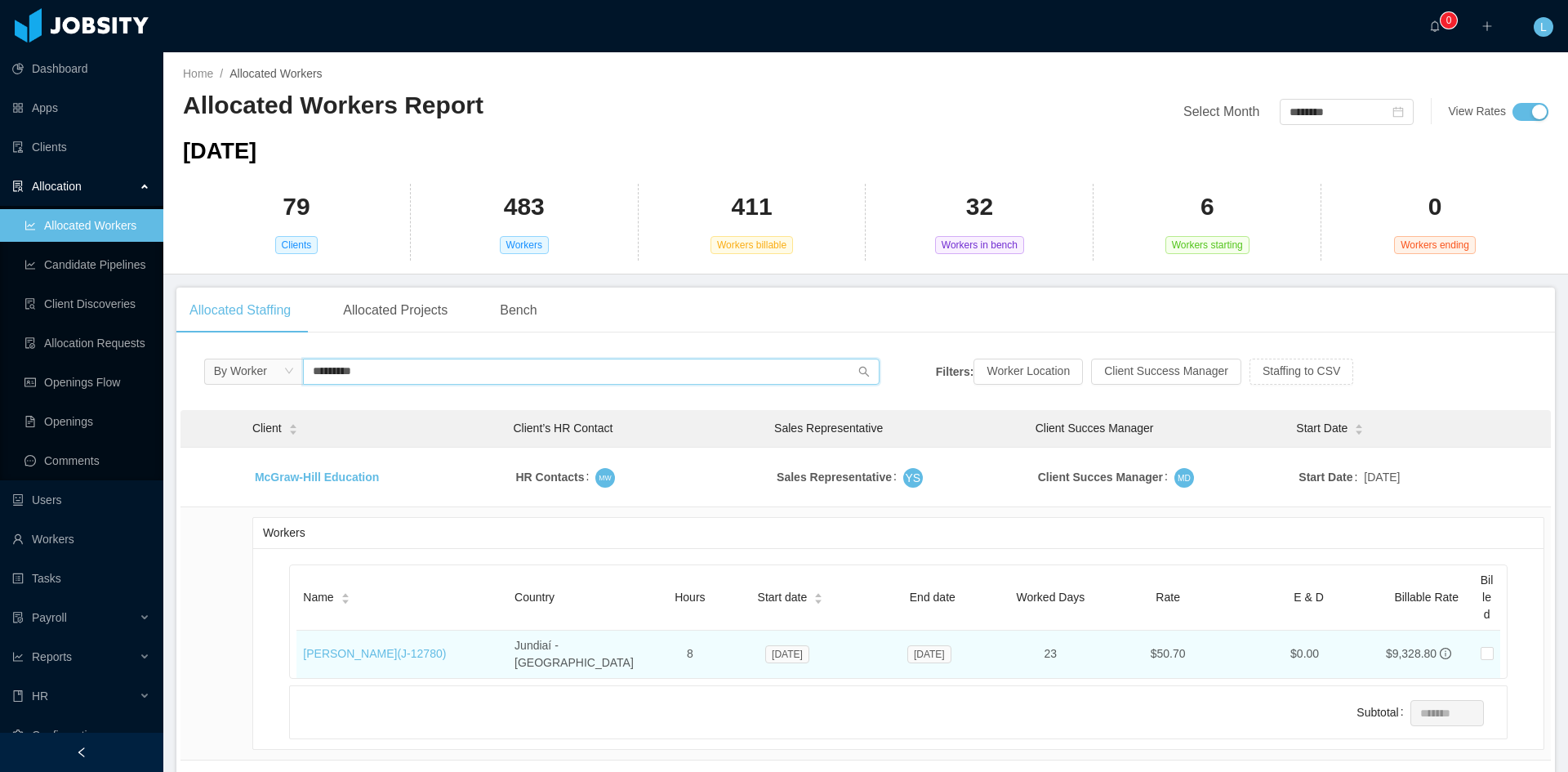
type input "*********"
click at [451, 657] on td "[PERSON_NAME] (J- 12780 )" at bounding box center [402, 654] width 212 height 47
click at [439, 647] on link "[PERSON_NAME] (J- 12780 )" at bounding box center [374, 653] width 143 height 13
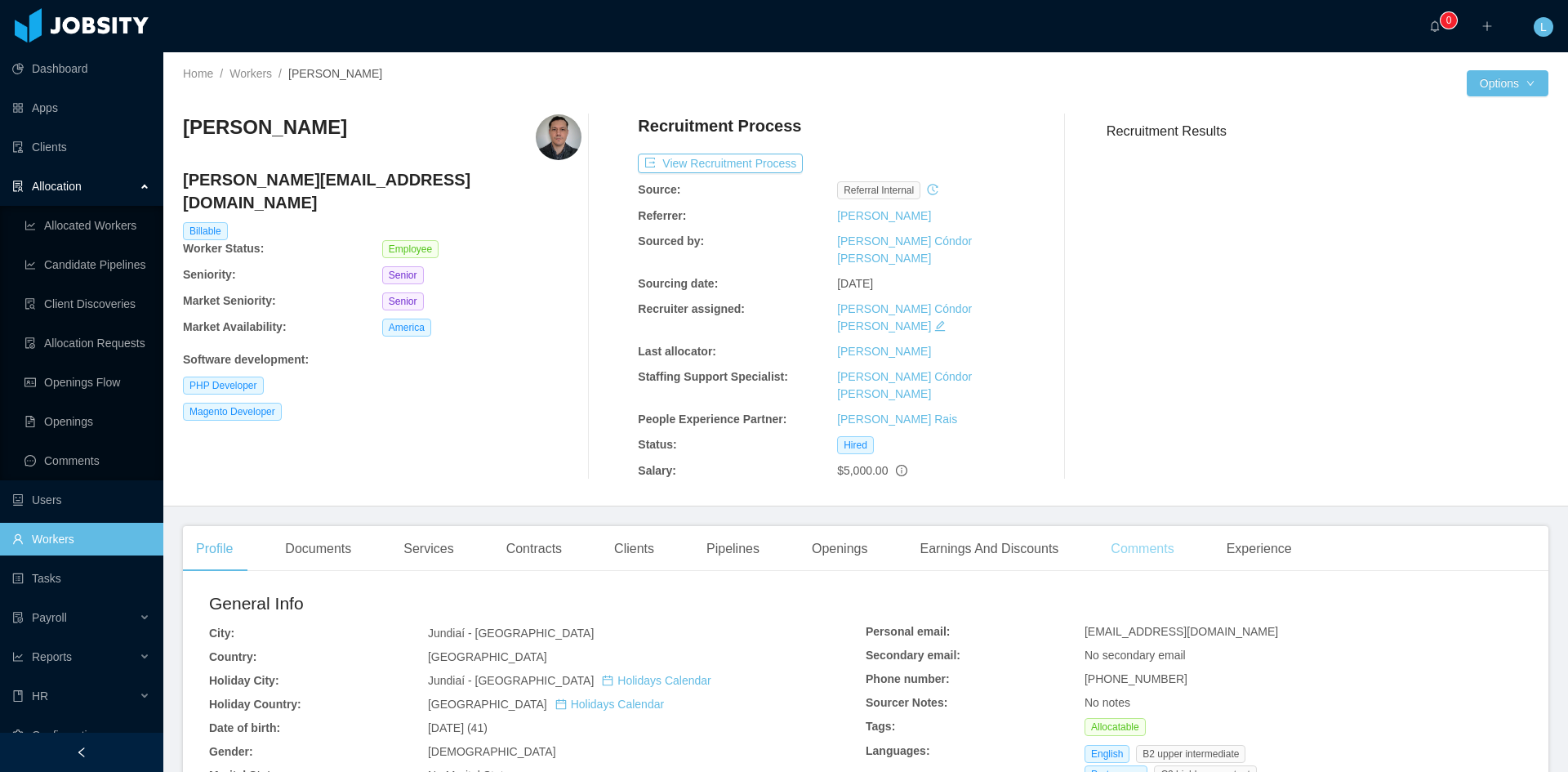
click at [1098, 526] on div "Comments" at bounding box center [1142, 548] width 89 height 45
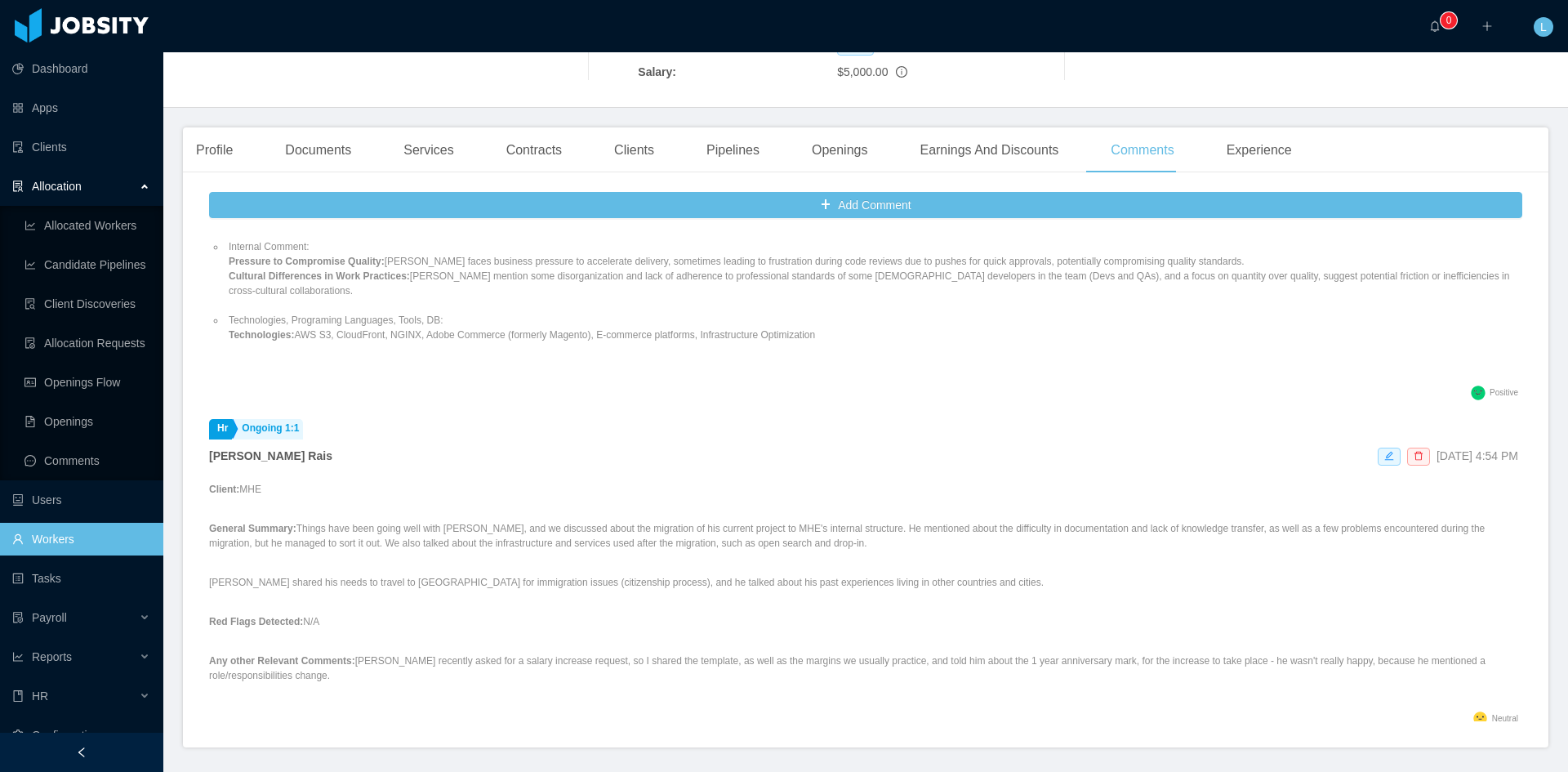
scroll to position [245, 0]
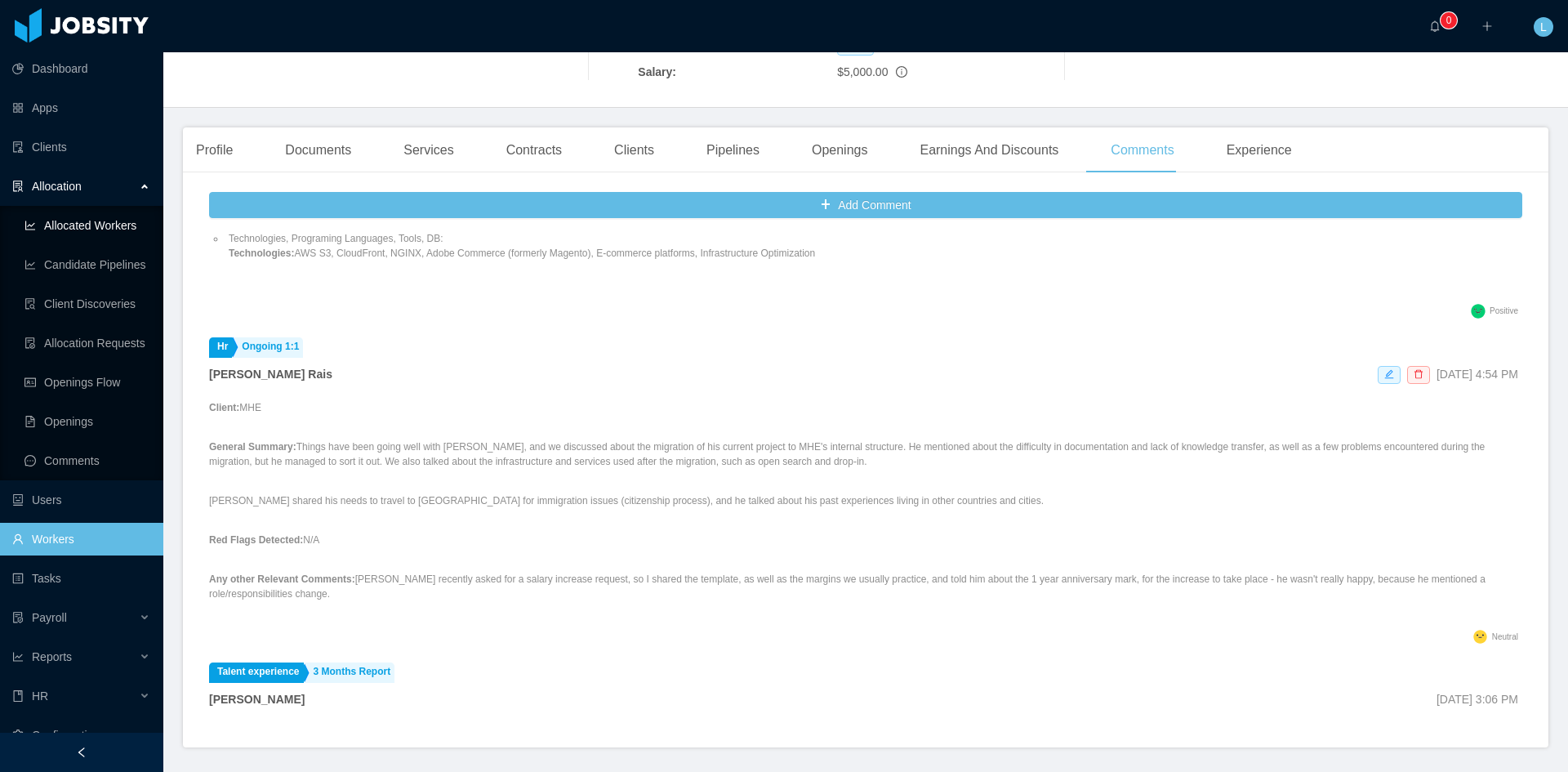
drag, startPoint x: 113, startPoint y: 228, endPoint x: 165, endPoint y: 220, distance: 52.6
click at [113, 227] on link "Allocated Workers" at bounding box center [87, 226] width 126 height 33
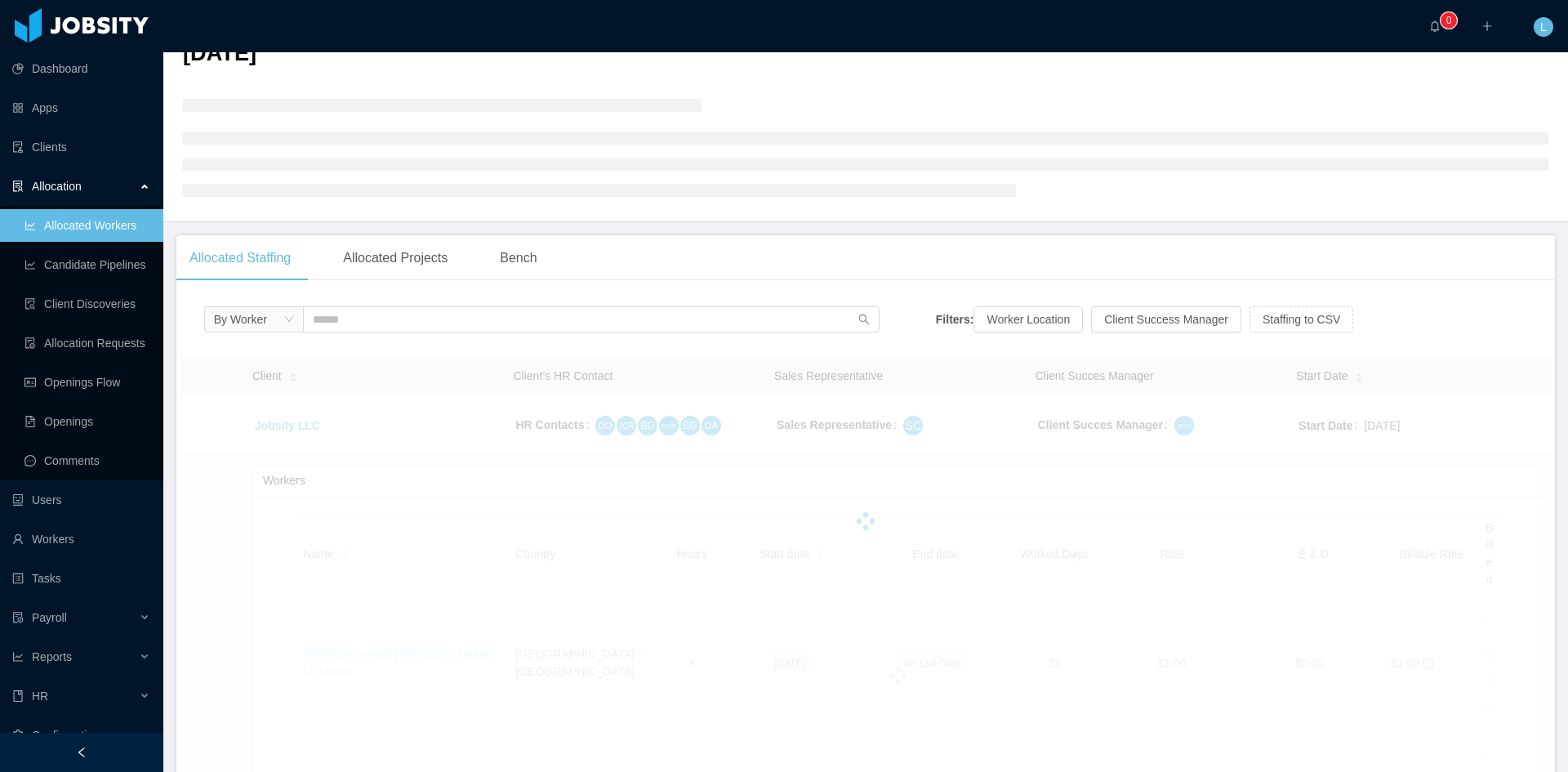
scroll to position [16, 0]
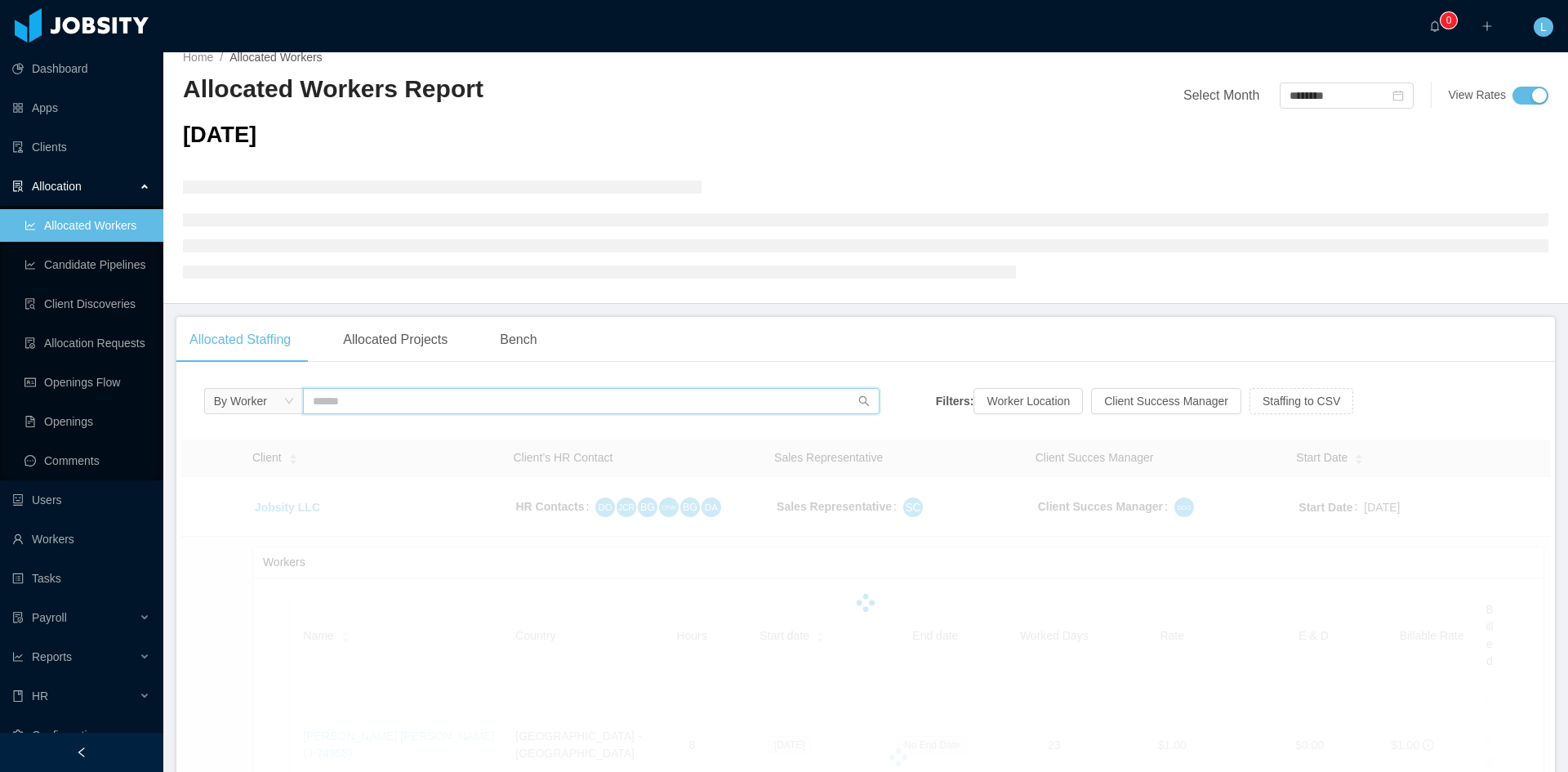
click at [389, 405] on input "text" at bounding box center [591, 401] width 577 height 26
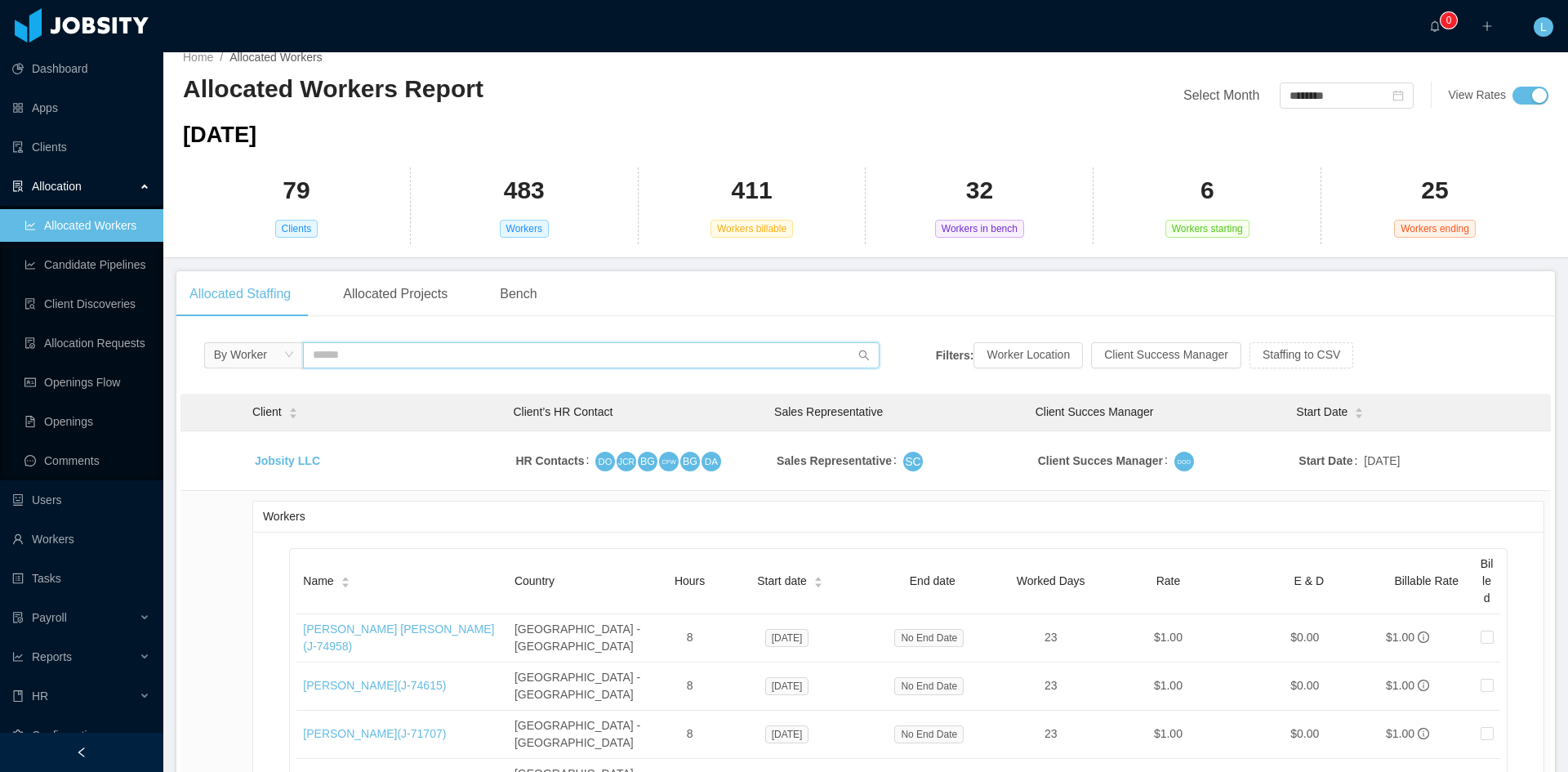
click at [434, 349] on input "text" at bounding box center [591, 355] width 577 height 26
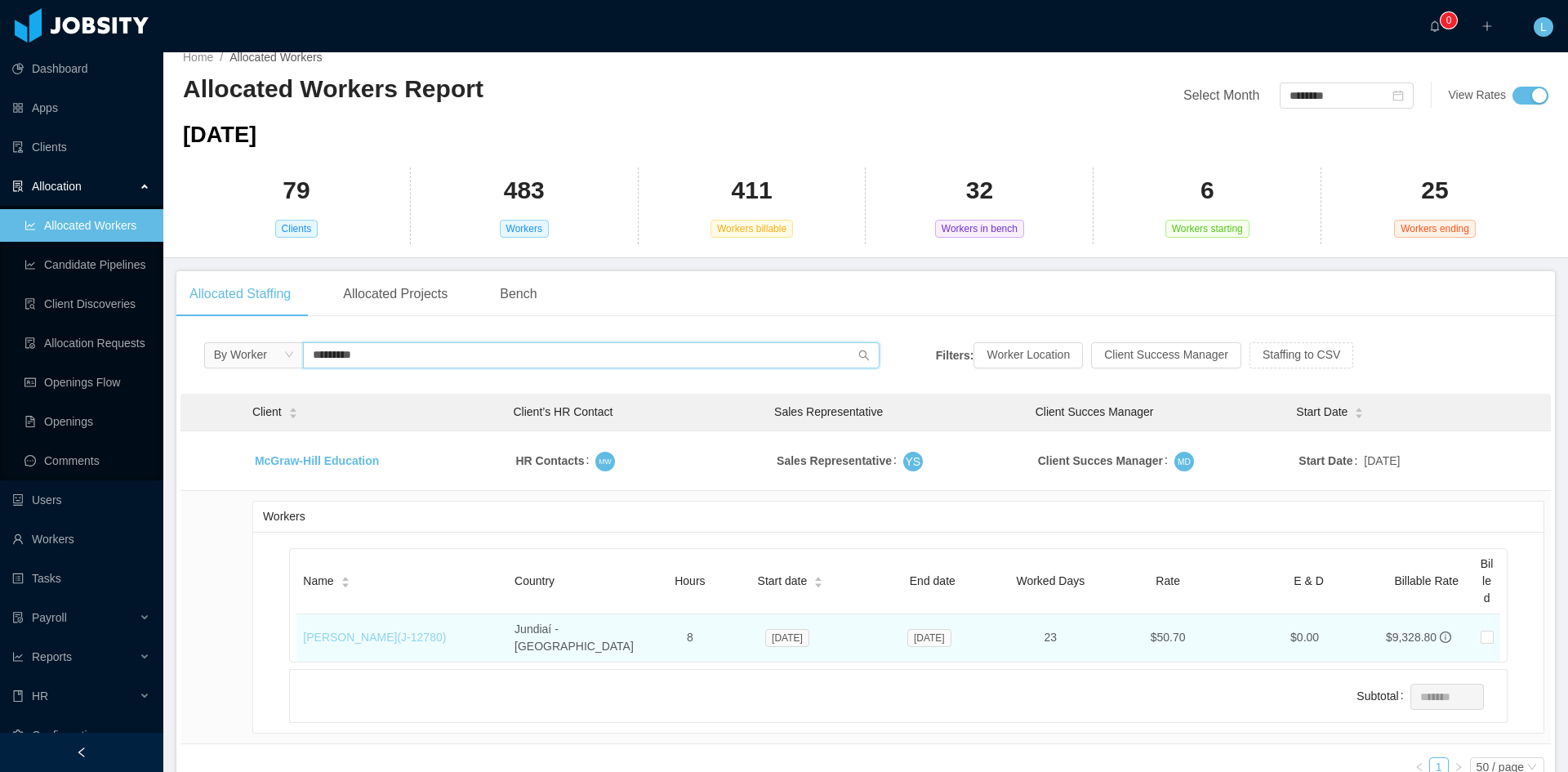
type input "*********"
click at [435, 630] on link "[PERSON_NAME] (J- 12780 )" at bounding box center [374, 637] width 143 height 13
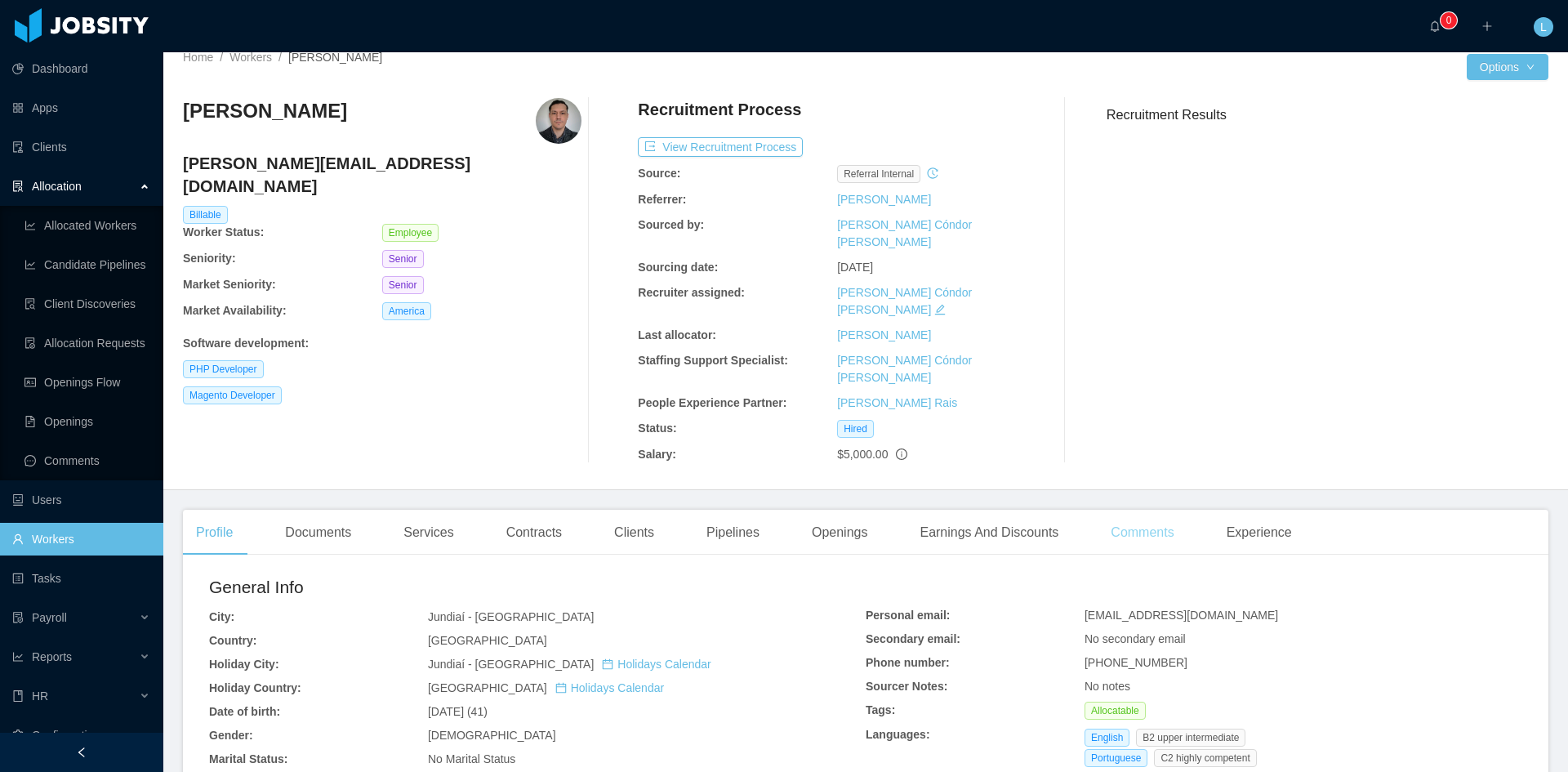
click at [1161, 509] on div "Comments" at bounding box center [1142, 532] width 89 height 45
